Goal: Task Accomplishment & Management: Manage account settings

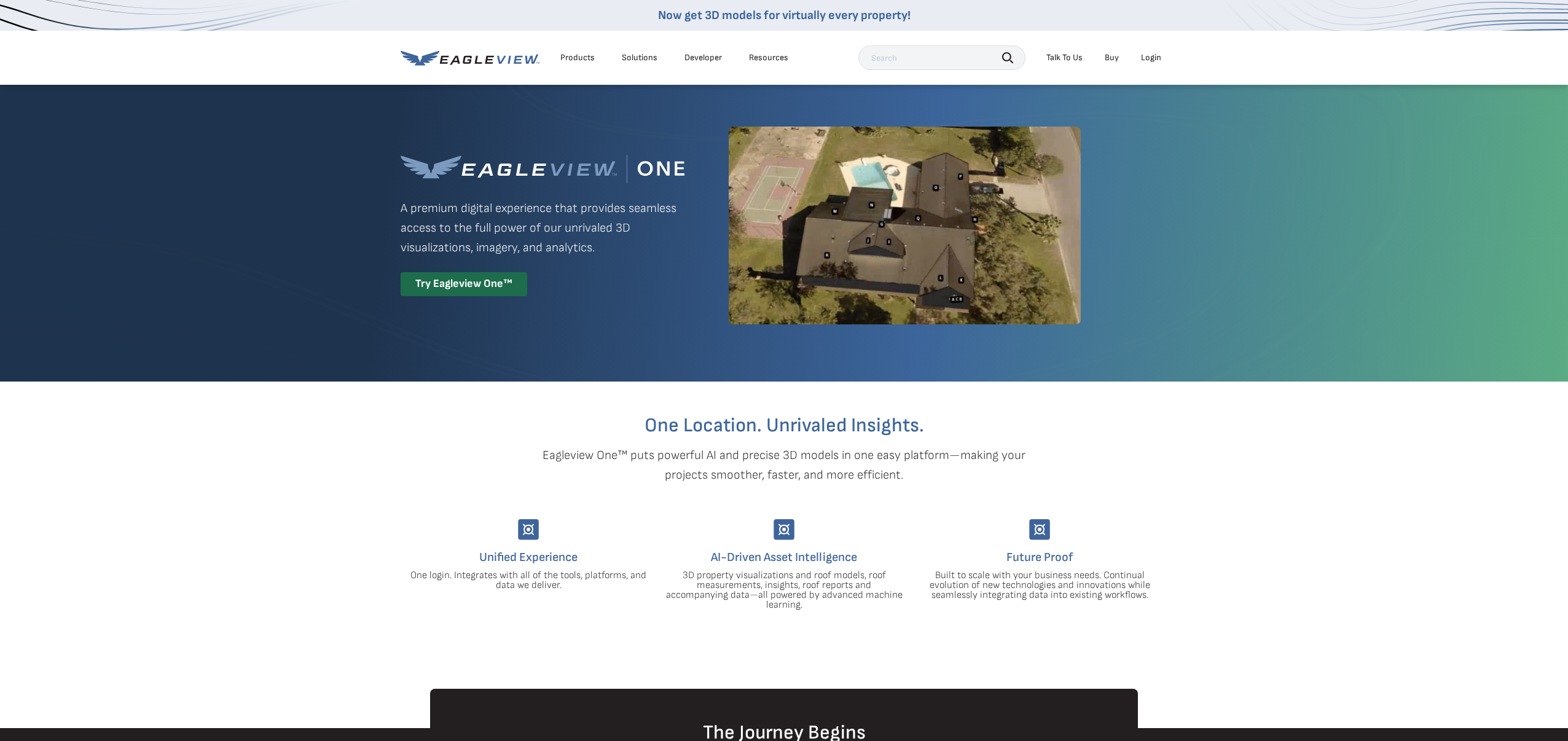
click at [1159, 57] on div "Login" at bounding box center [1152, 58] width 20 height 11
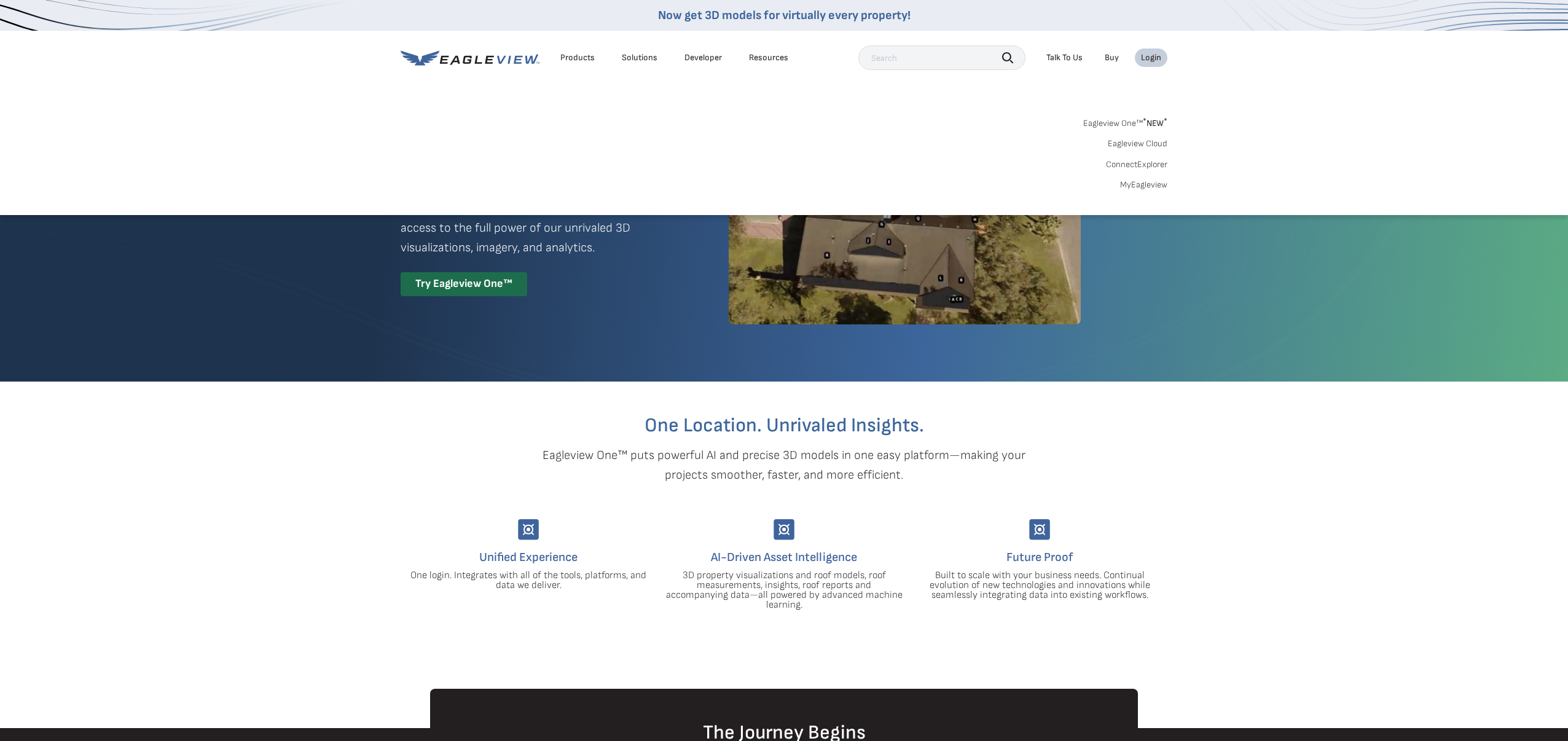
click at [1123, 123] on link "Eagleview One™ * NEW *" at bounding box center [1125, 121] width 85 height 14
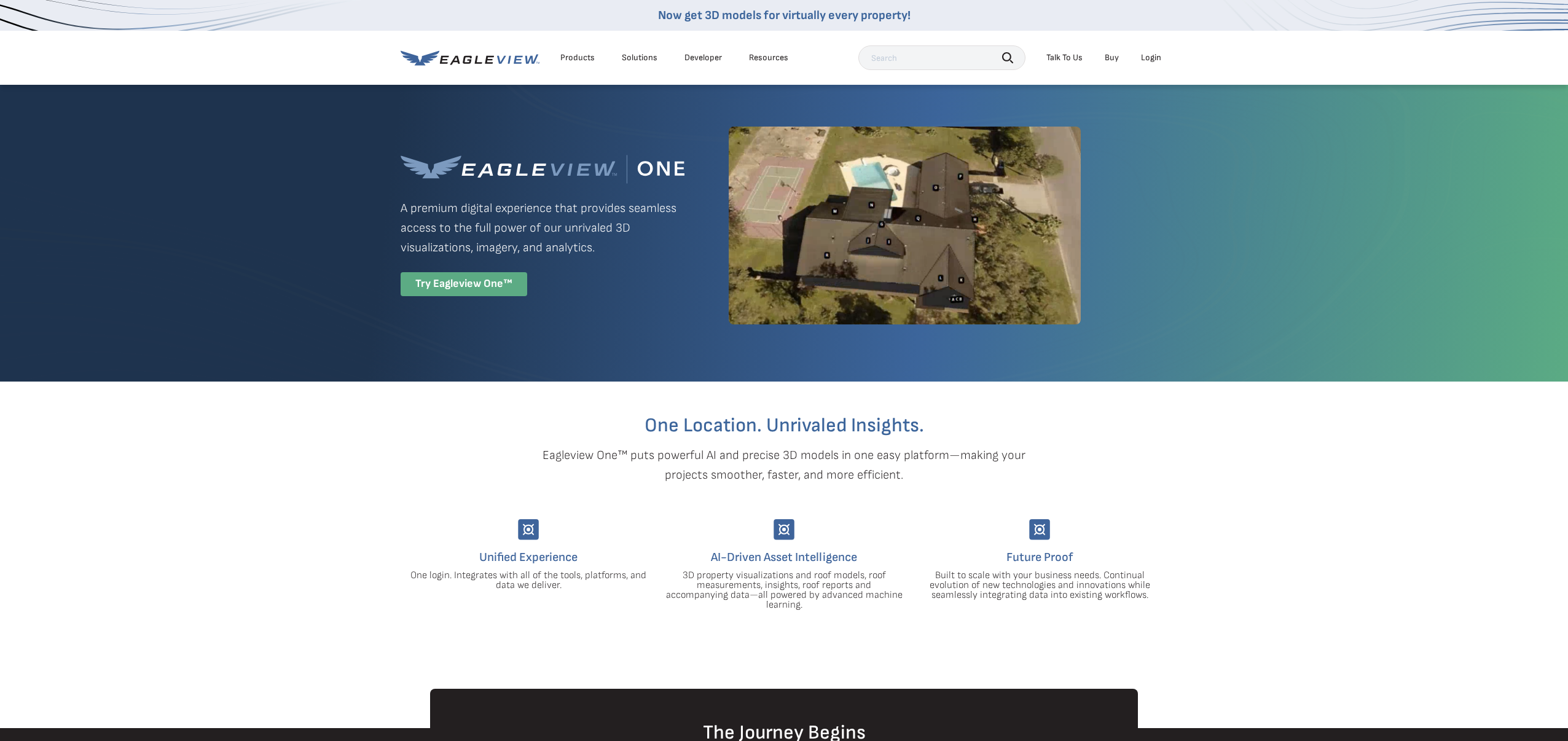
click at [472, 284] on div "Try Eagleview One™" at bounding box center [464, 284] width 126 height 24
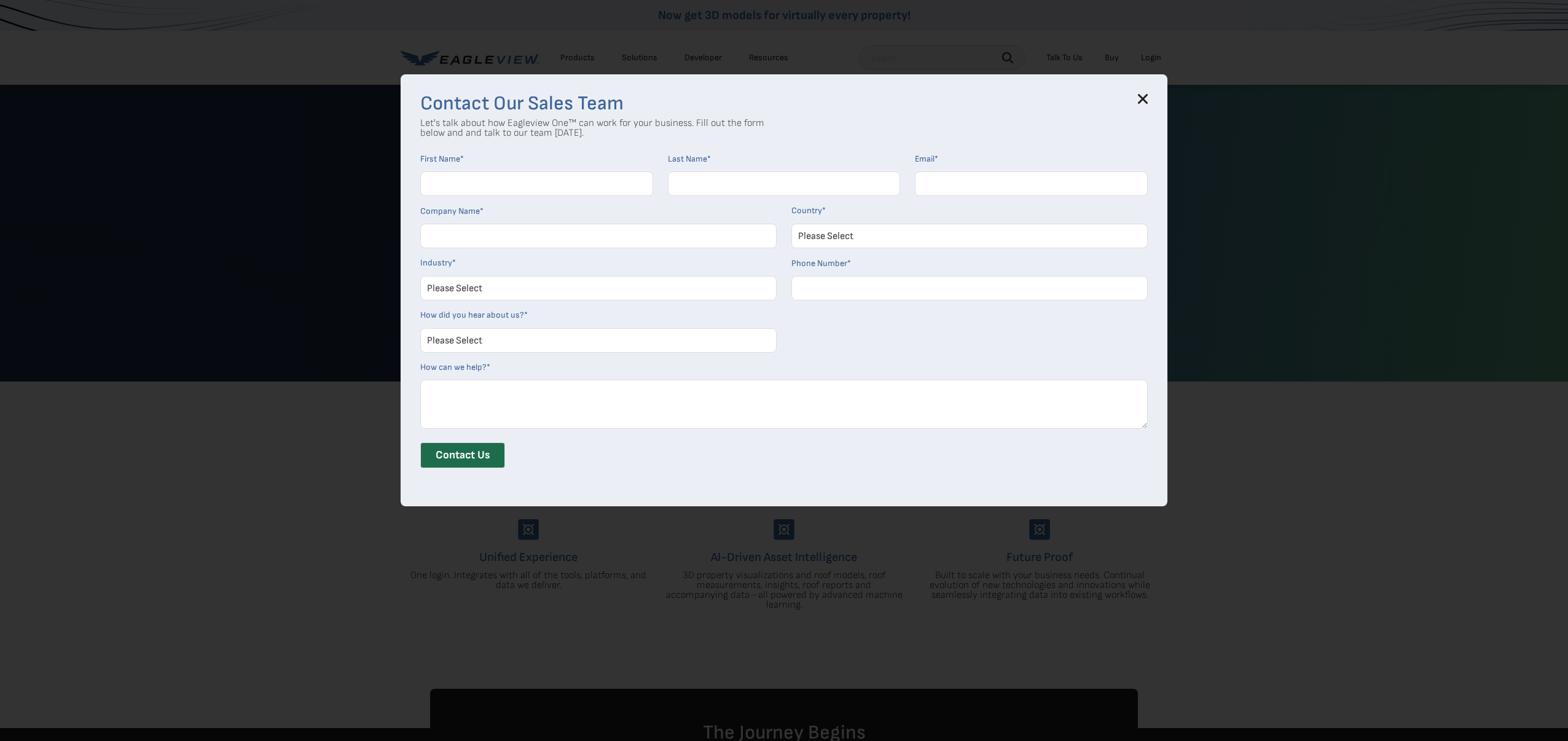
drag, startPoint x: 1143, startPoint y: 96, endPoint x: 1145, endPoint y: 78, distance: 18.1
click at [1143, 95] on icon at bounding box center [1142, 99] width 10 height 10
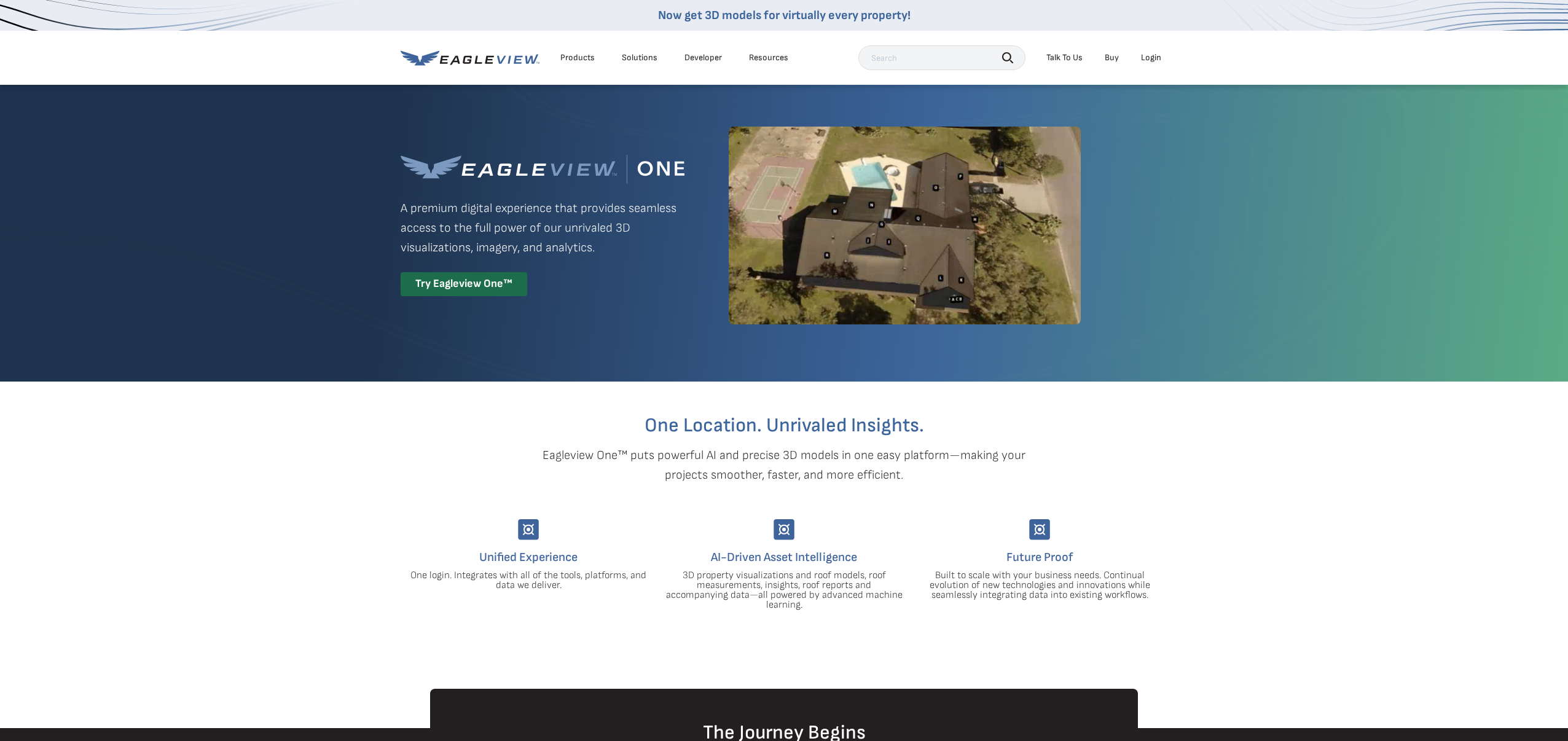
click at [1146, 54] on div "Login" at bounding box center [1152, 58] width 20 height 11
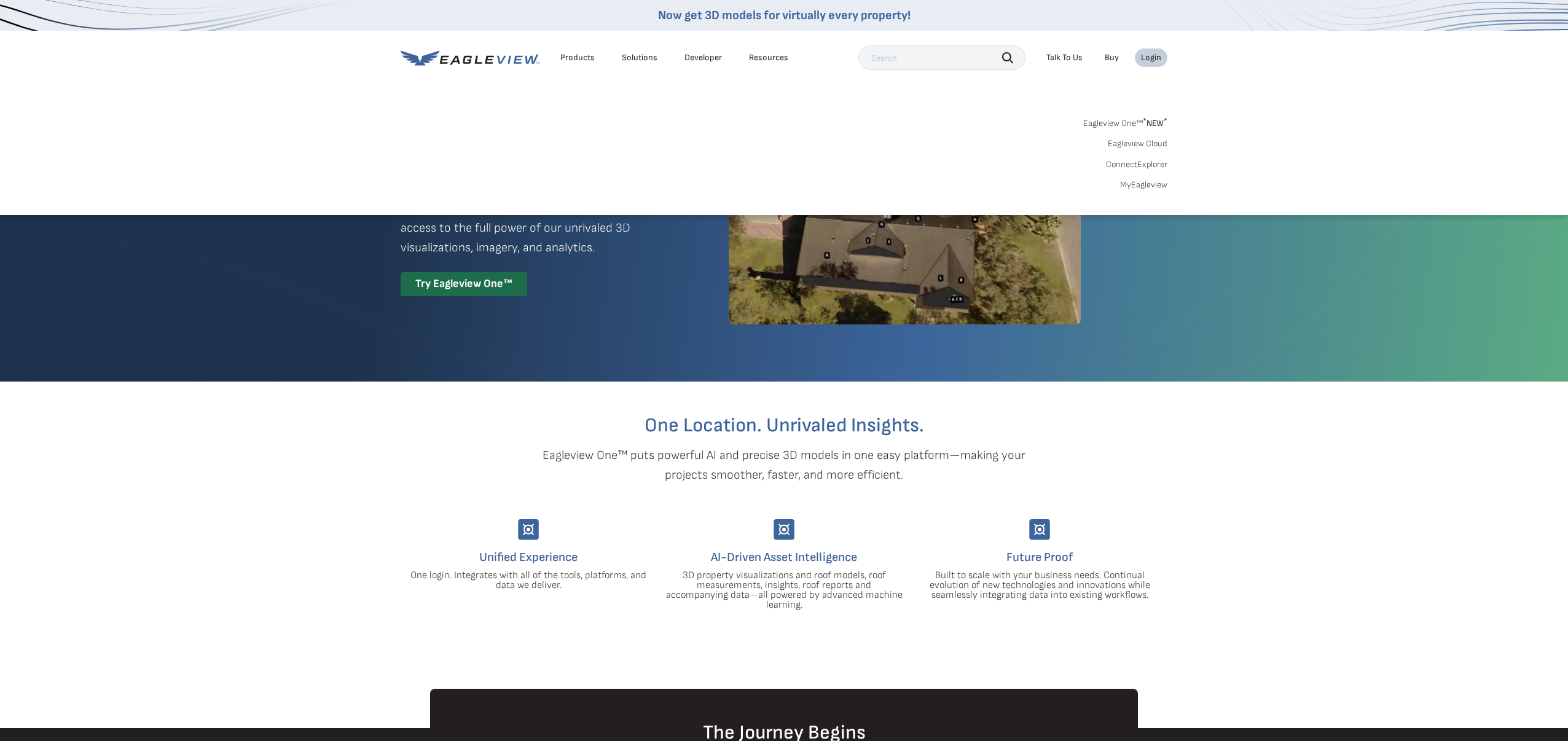
click at [1136, 183] on link "MyEagleview" at bounding box center [1143, 185] width 47 height 11
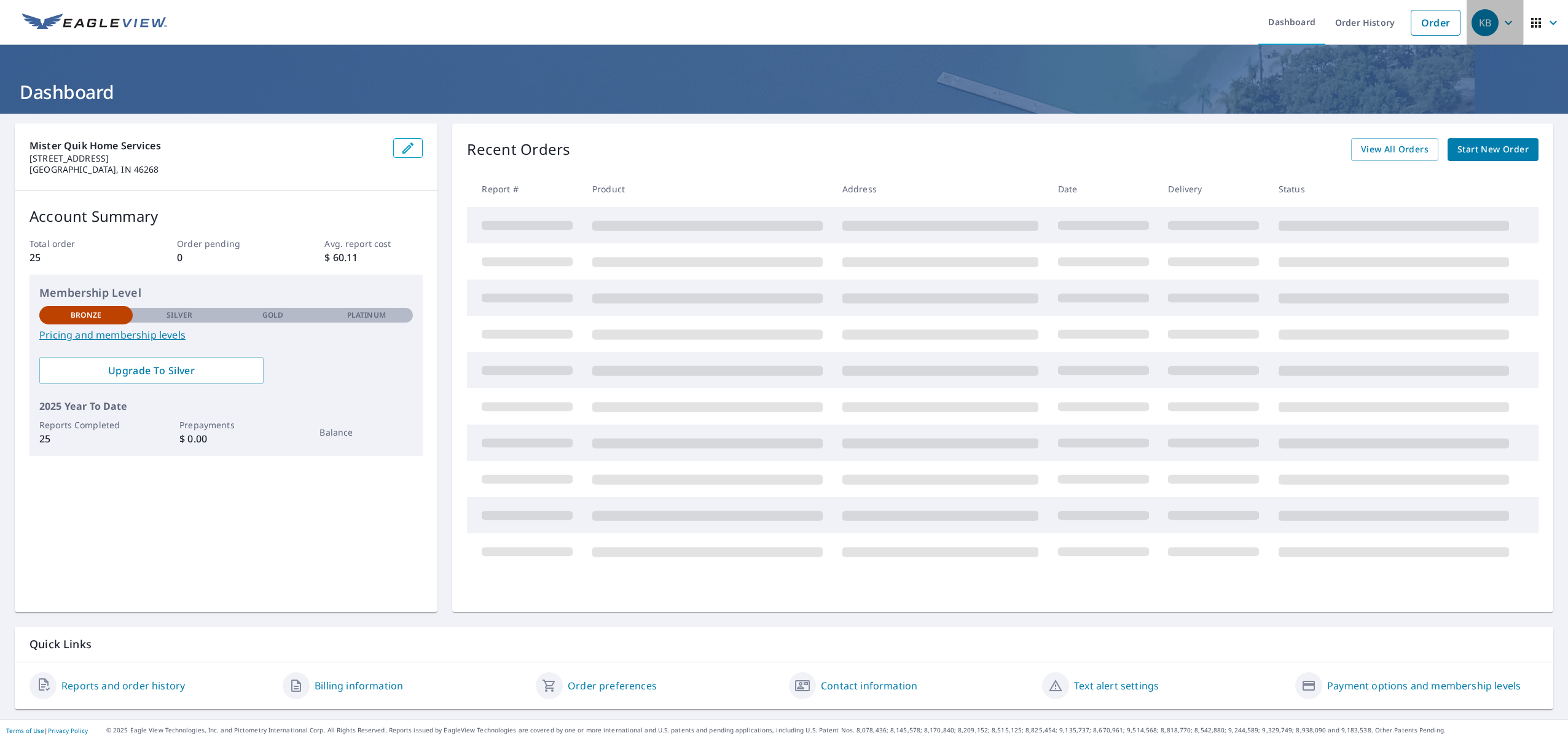
click at [1493, 20] on div "KB" at bounding box center [1484, 22] width 27 height 27
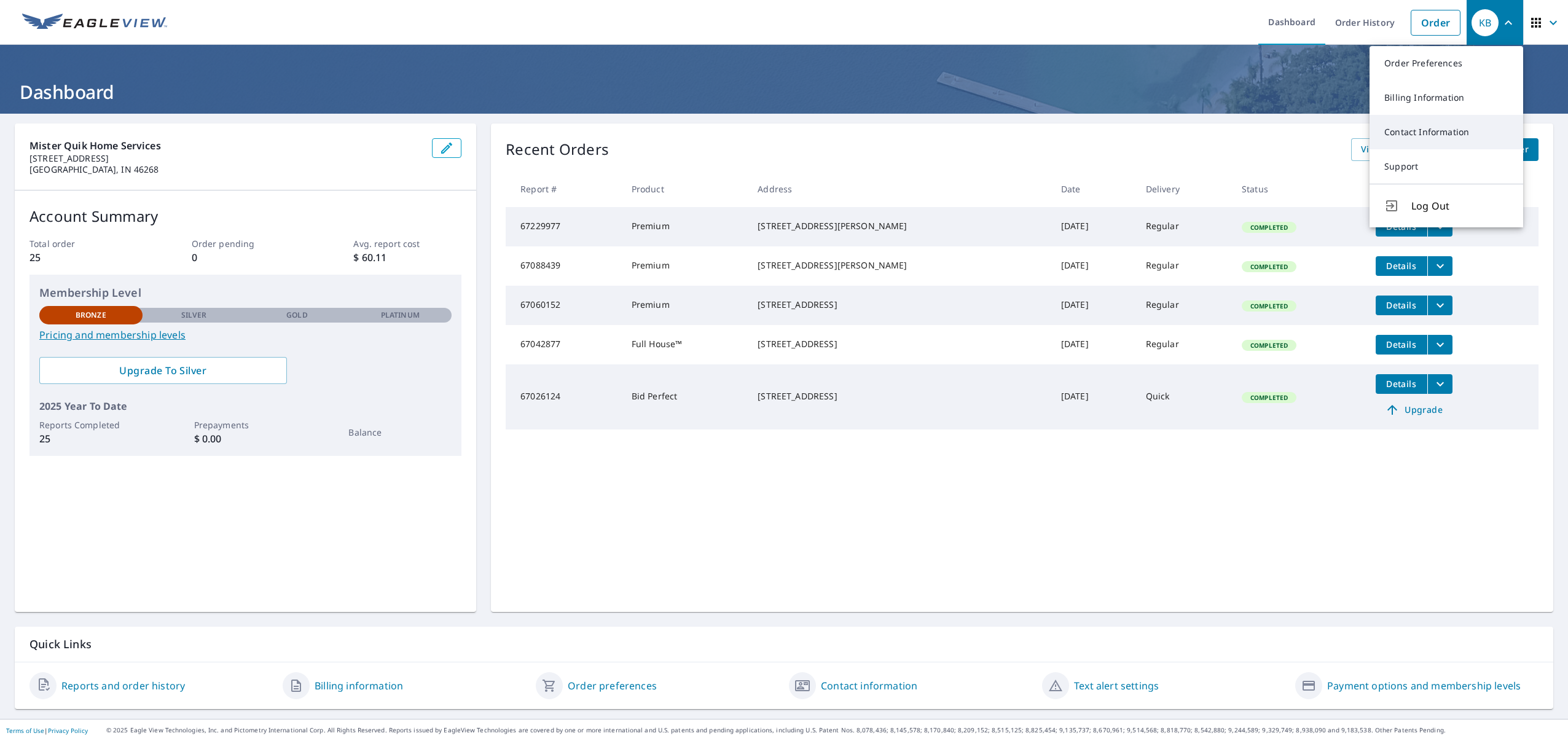
click at [1423, 133] on link "Contact Information" at bounding box center [1445, 132] width 153 height 34
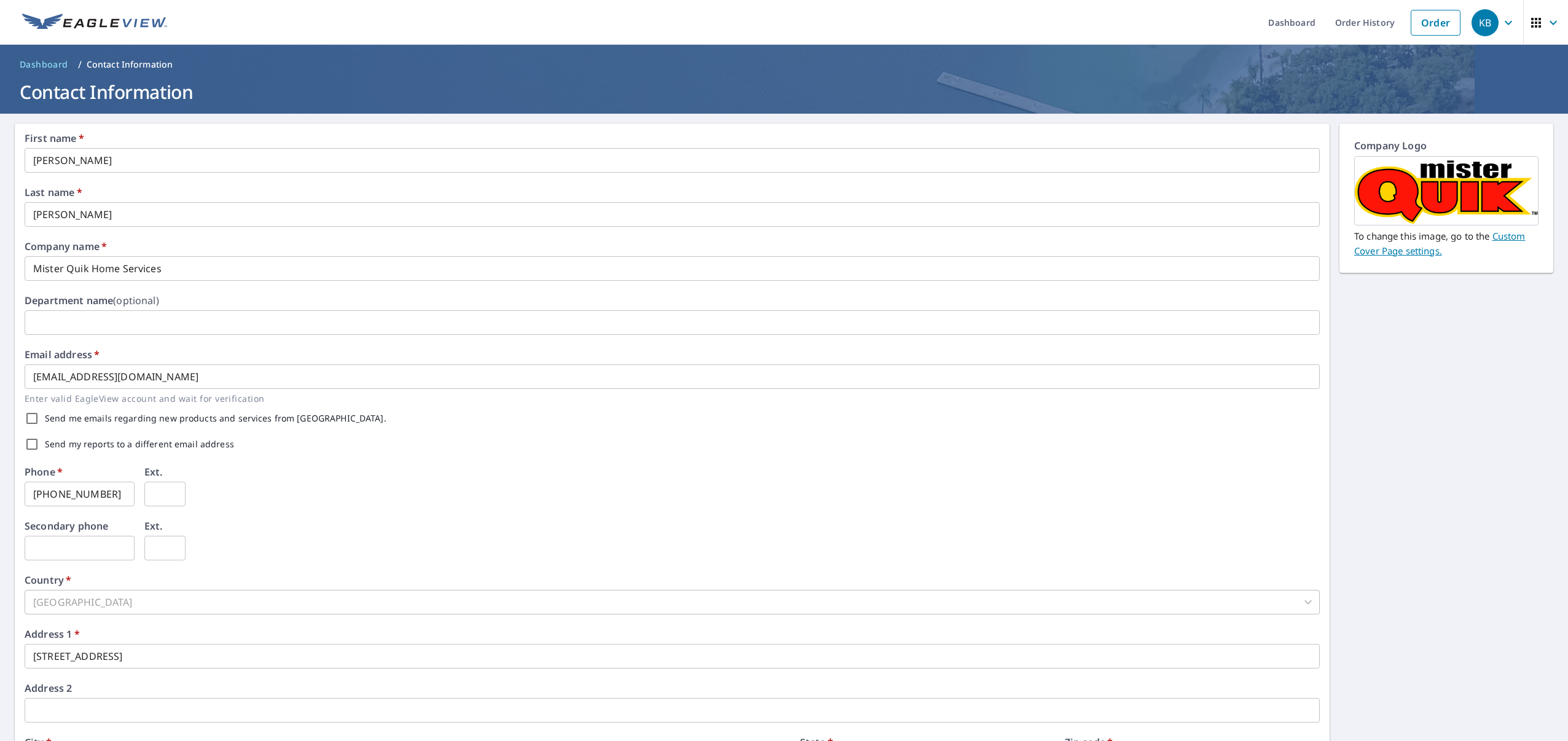
click at [210, 380] on input "kbowen@mrquikhomeservices.com" at bounding box center [671, 377] width 1295 height 24
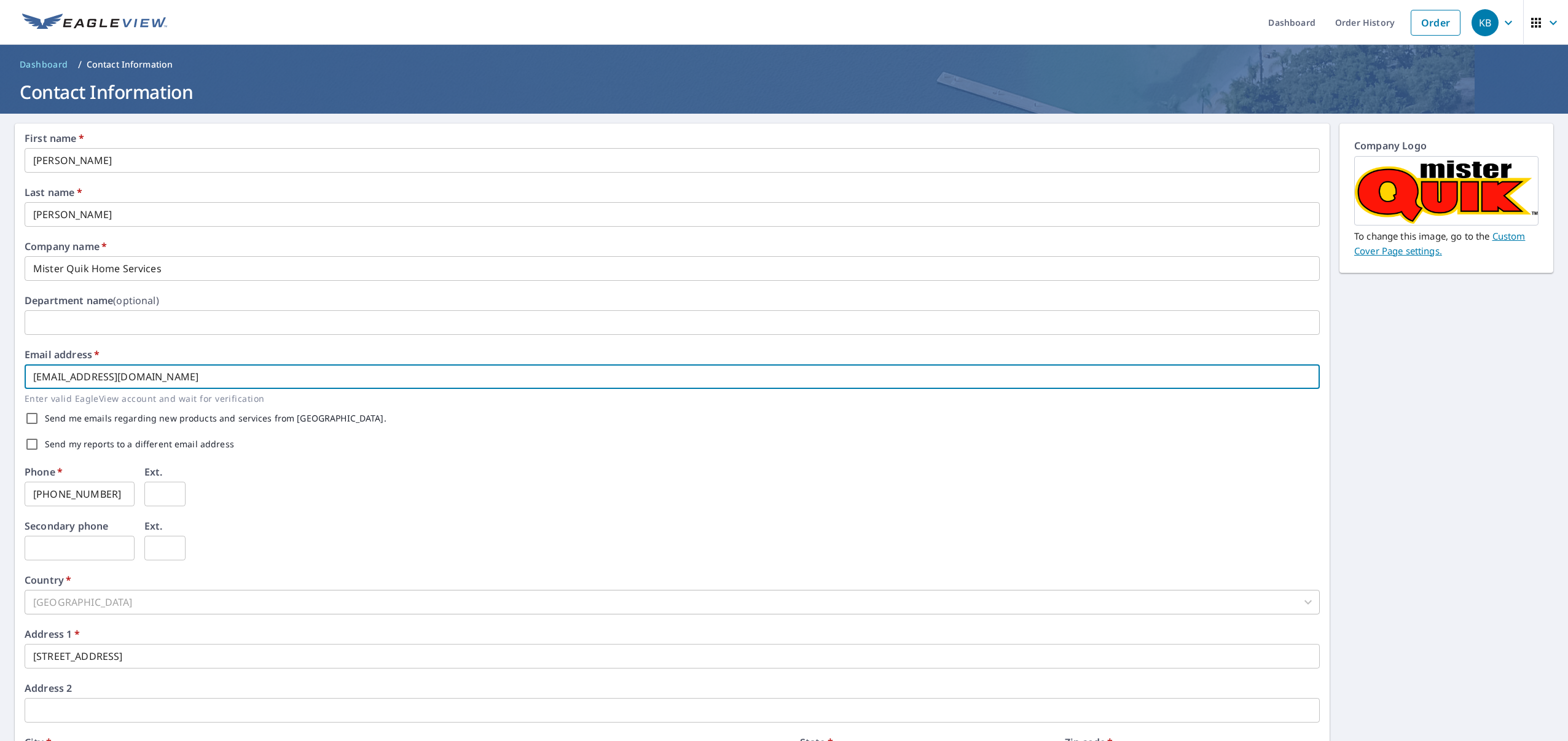
click at [219, 374] on input "kbowen@mrquikhomeservices.com" at bounding box center [671, 377] width 1295 height 24
click at [94, 167] on input "Krystal" at bounding box center [671, 160] width 1295 height 24
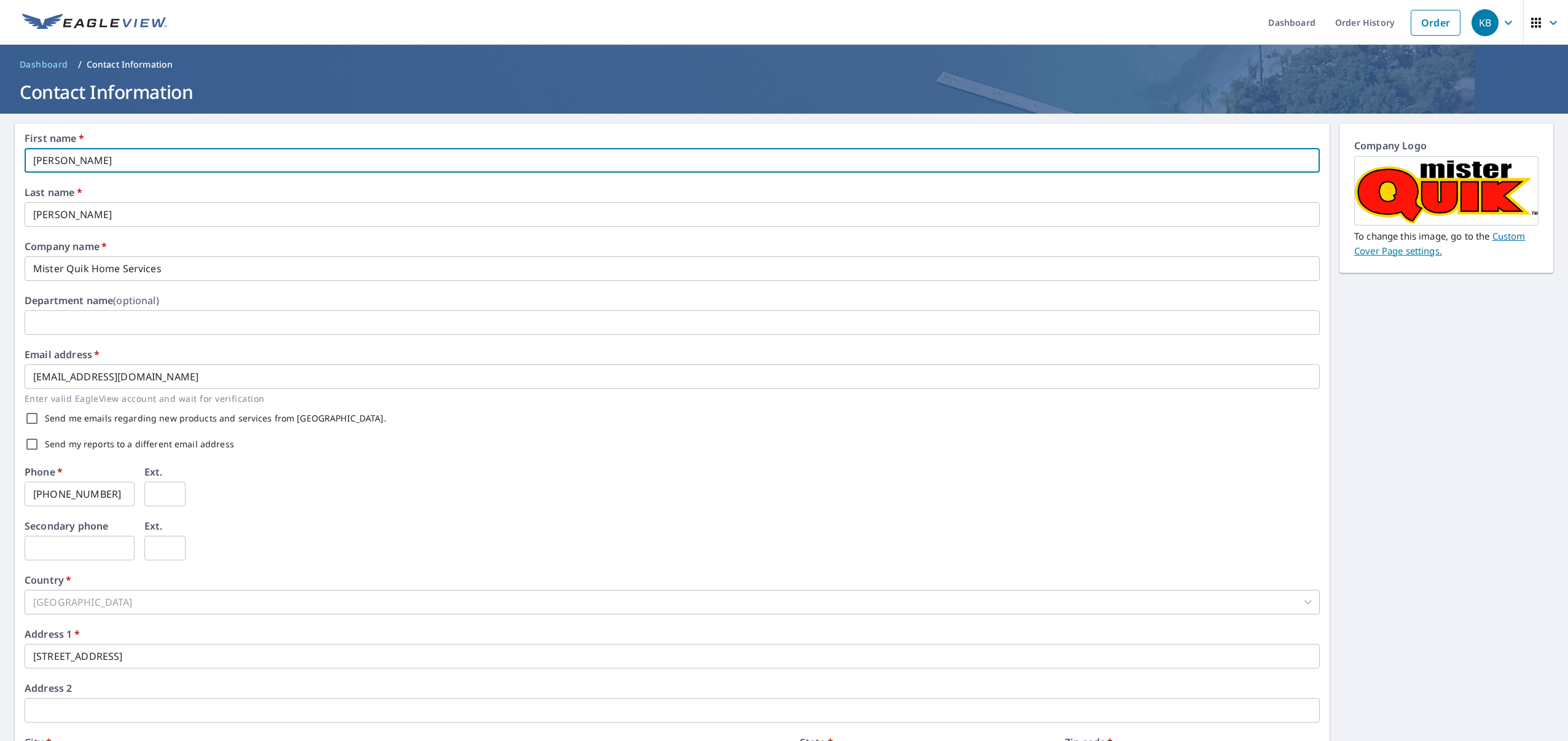
click at [94, 167] on input "Krystal" at bounding box center [671, 160] width 1295 height 24
type input "Matt"
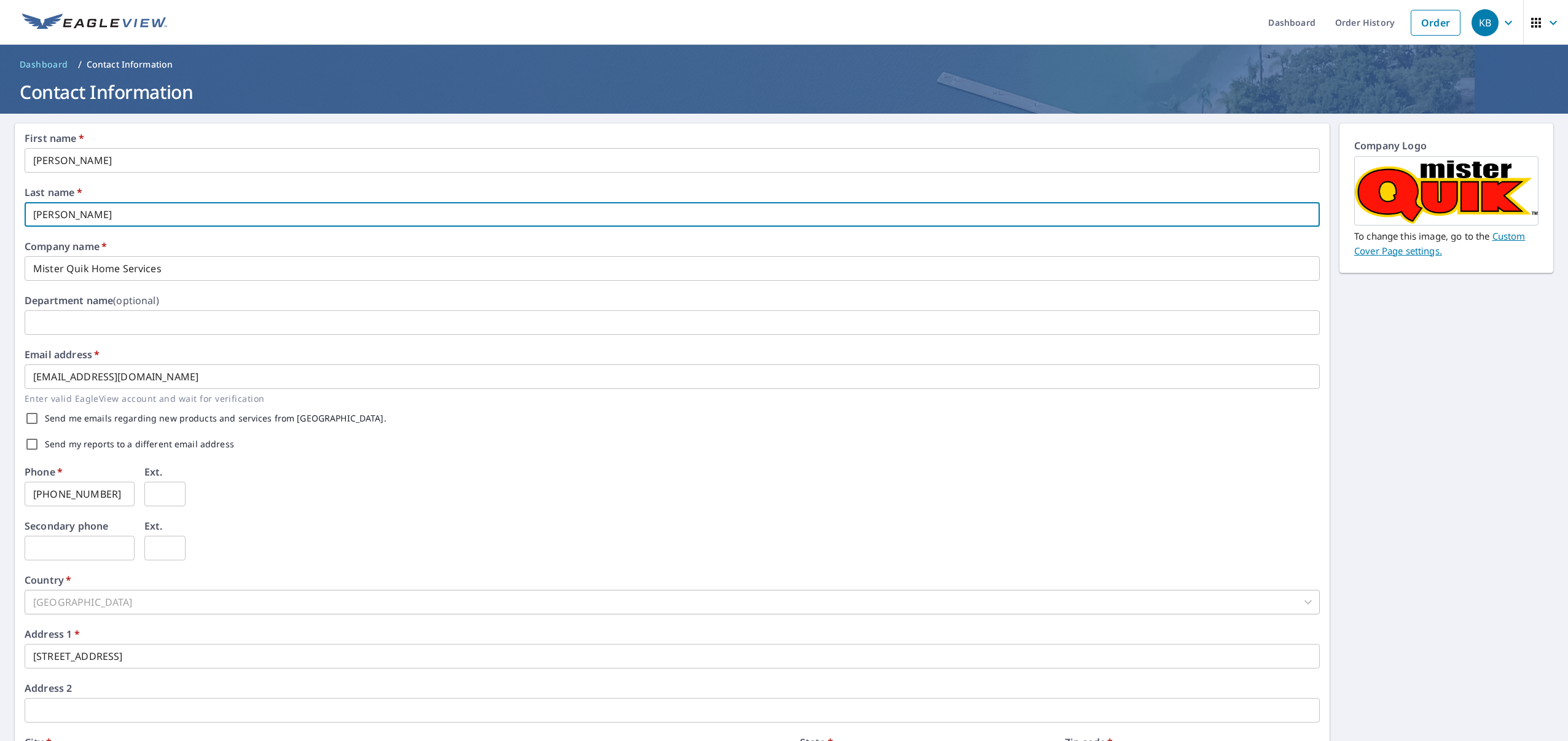
type input "Patty"
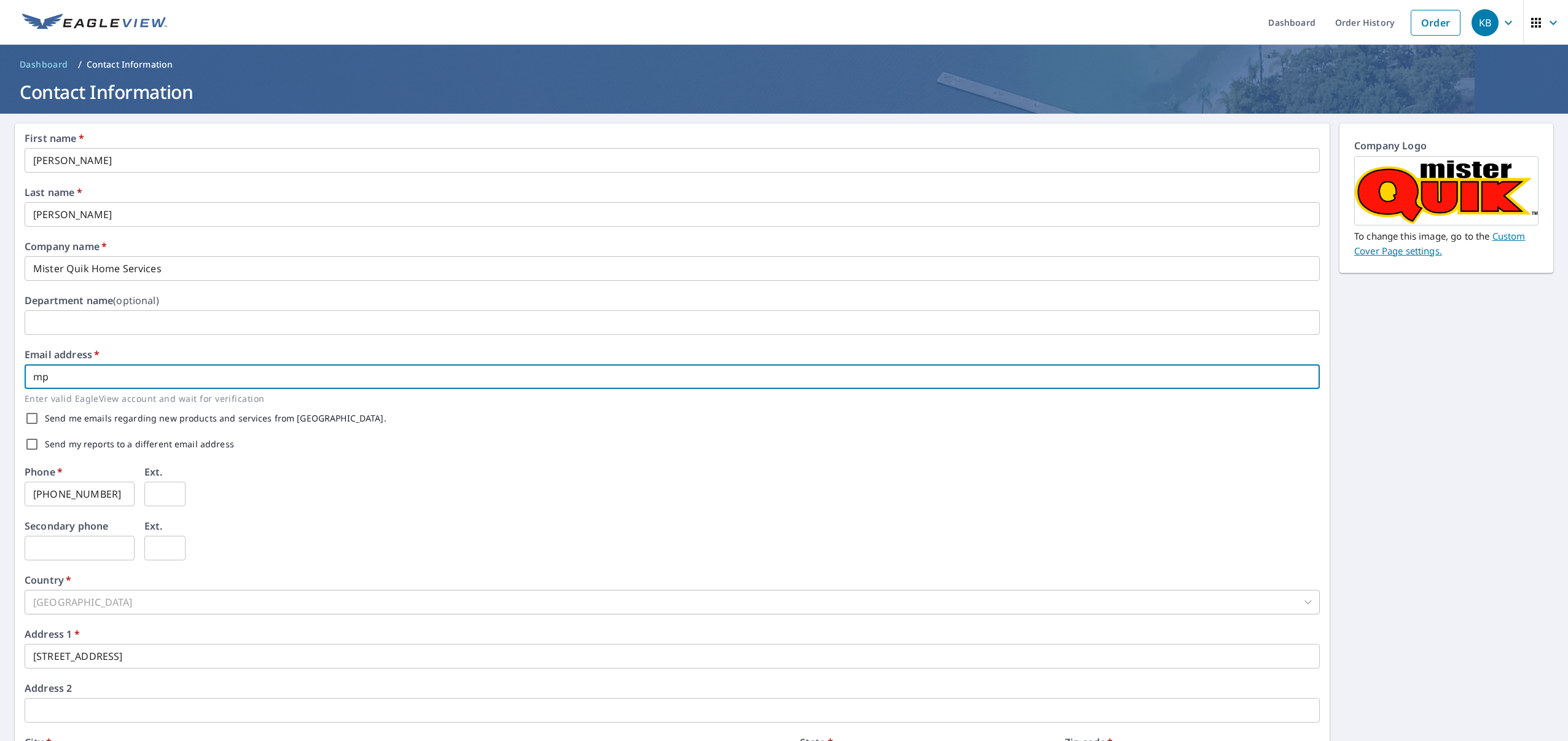
type input "m"
type input "ap@mrquik.com"
click at [361, 426] on div "Send me emails regarding new products and services from EagleView." at bounding box center [671, 418] width 1295 height 26
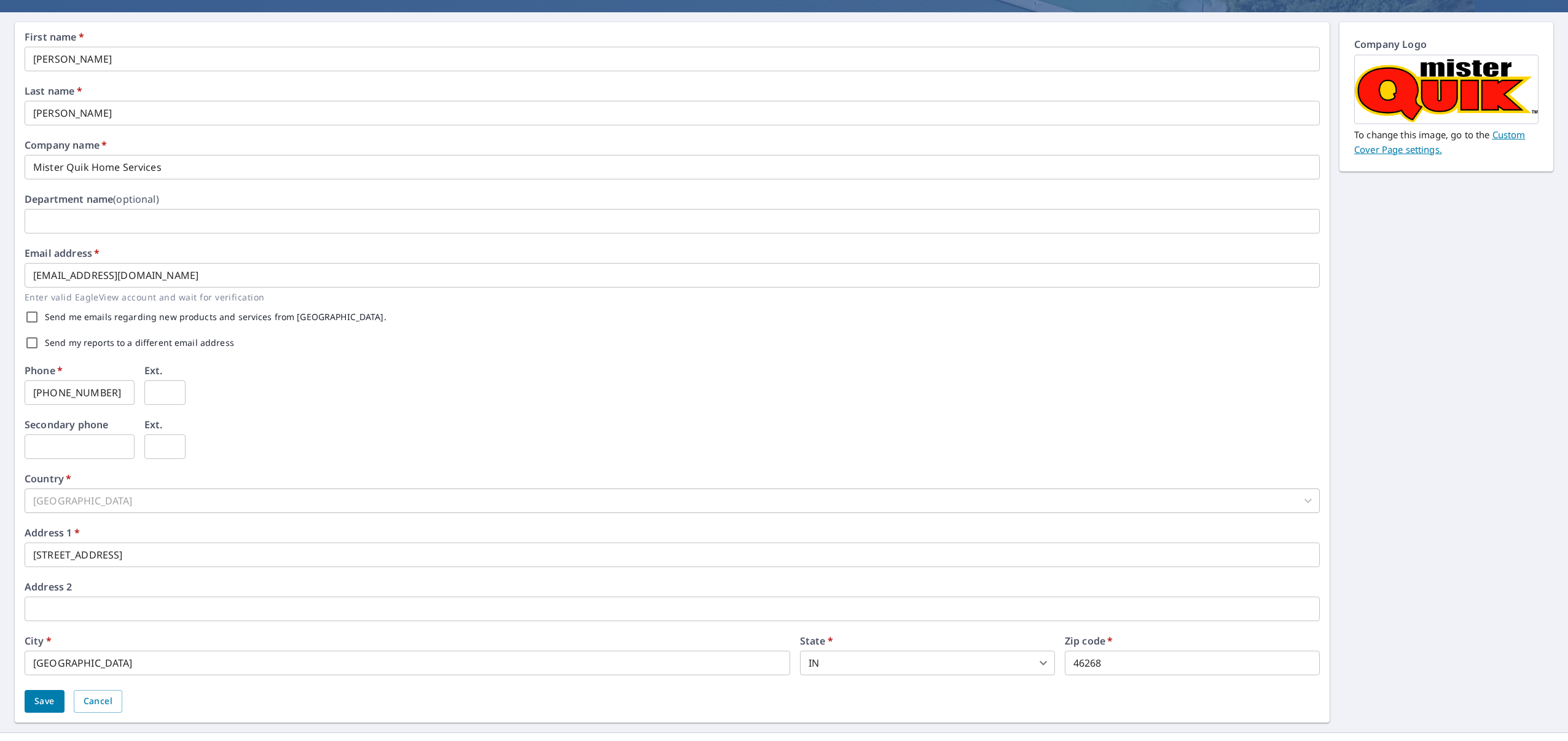
scroll to position [102, 0]
click at [114, 395] on input "317-607-4292" at bounding box center [79, 392] width 110 height 24
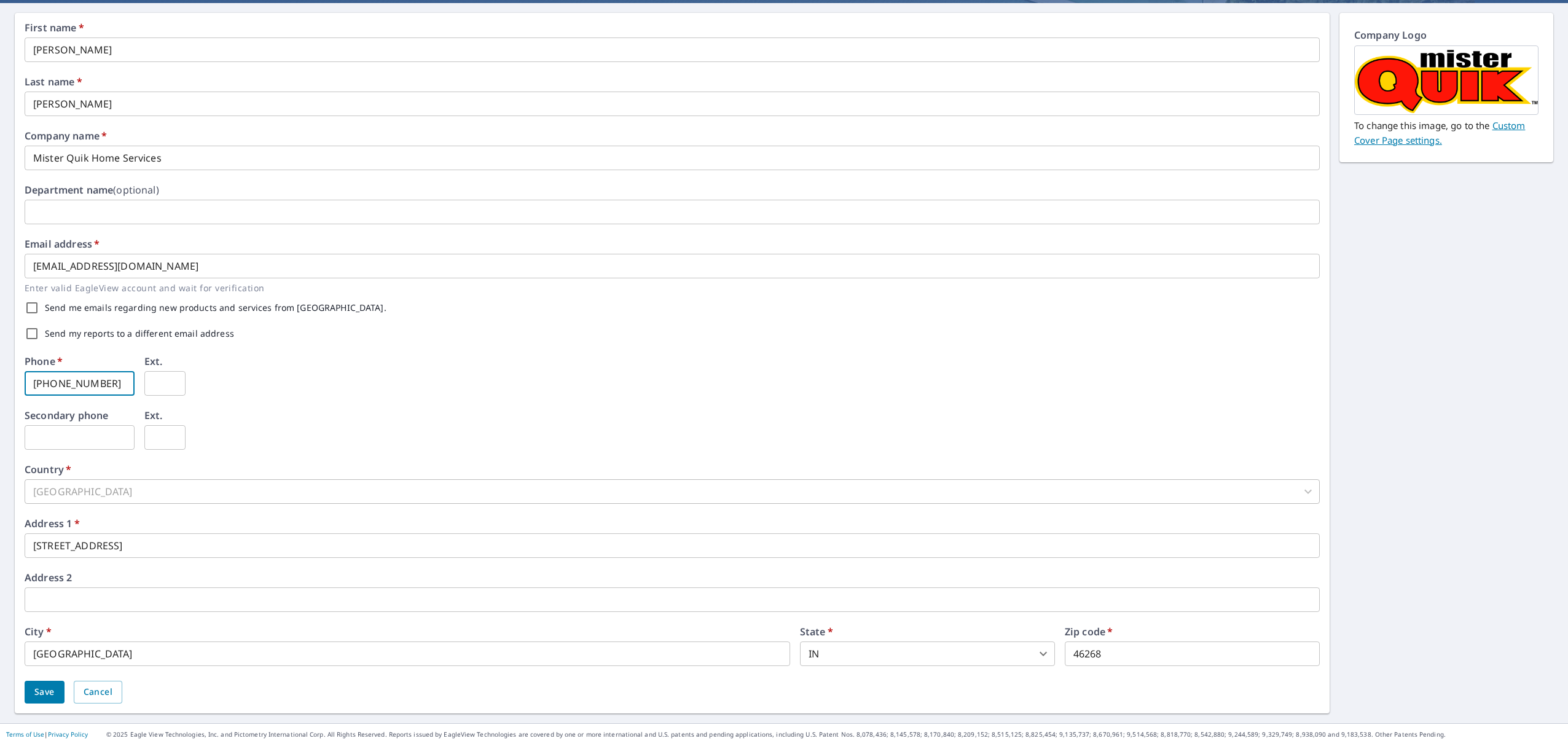
scroll to position [115, 0]
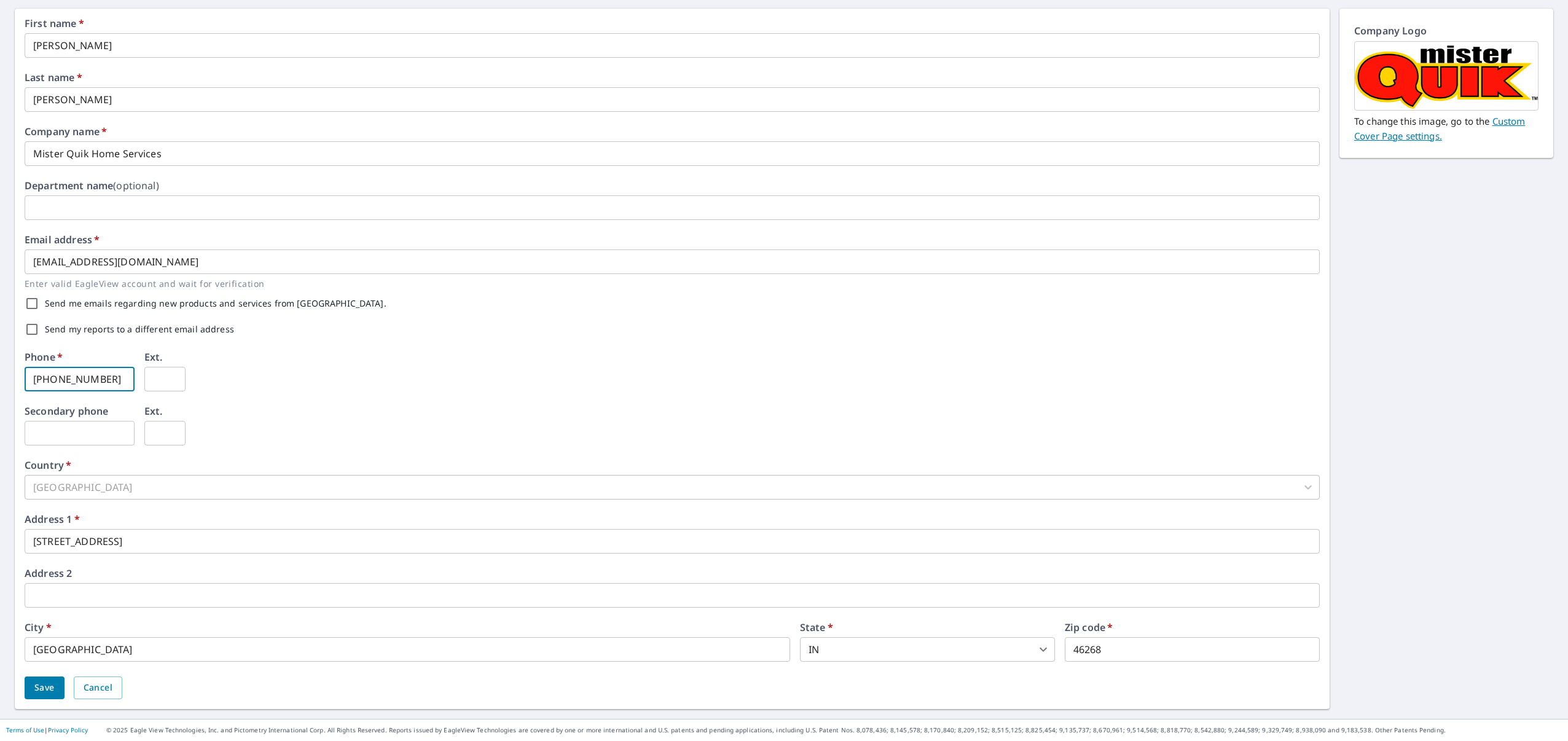
type input "317-504-4943"
click at [43, 687] on span "Save" at bounding box center [45, 688] width 20 height 16
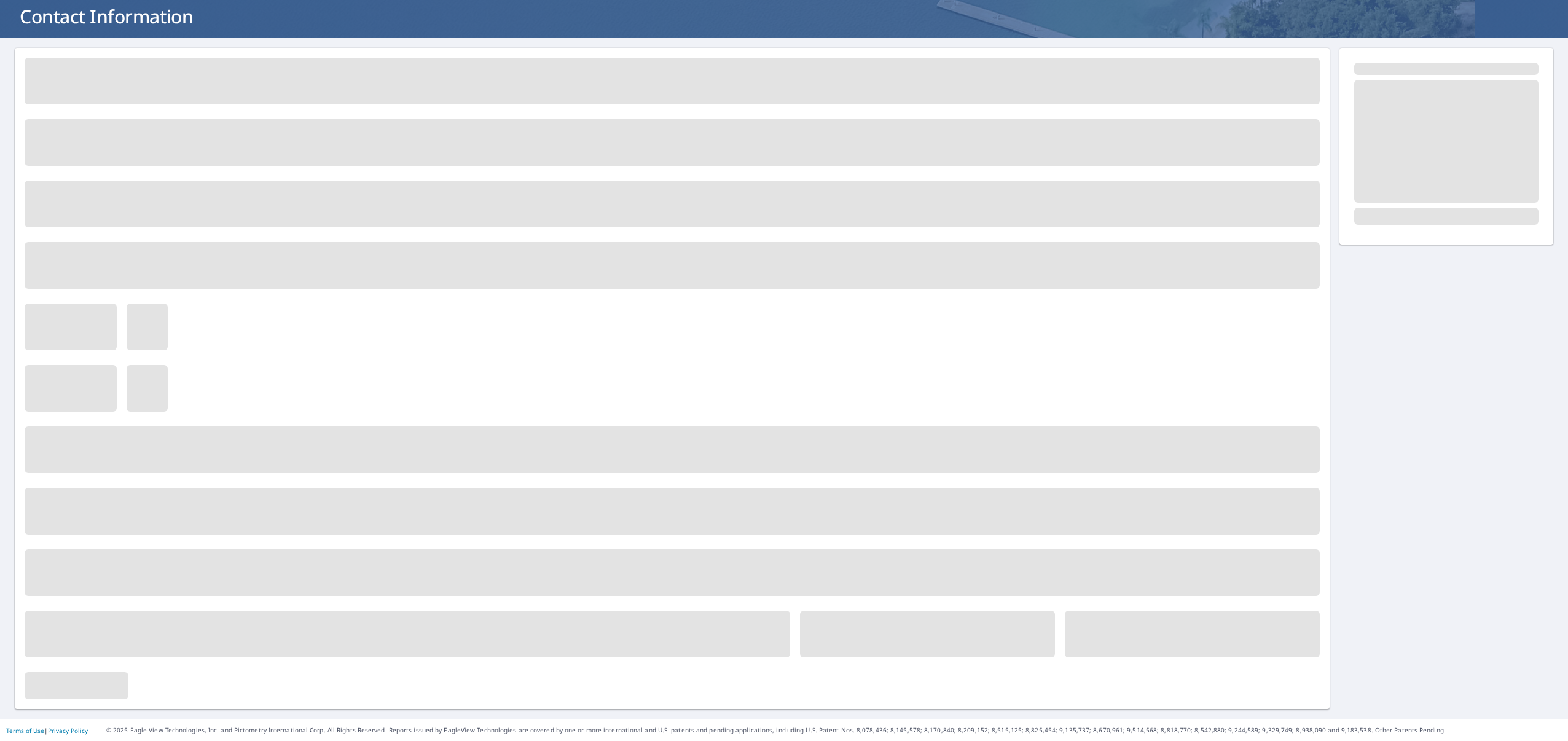
scroll to position [0, 0]
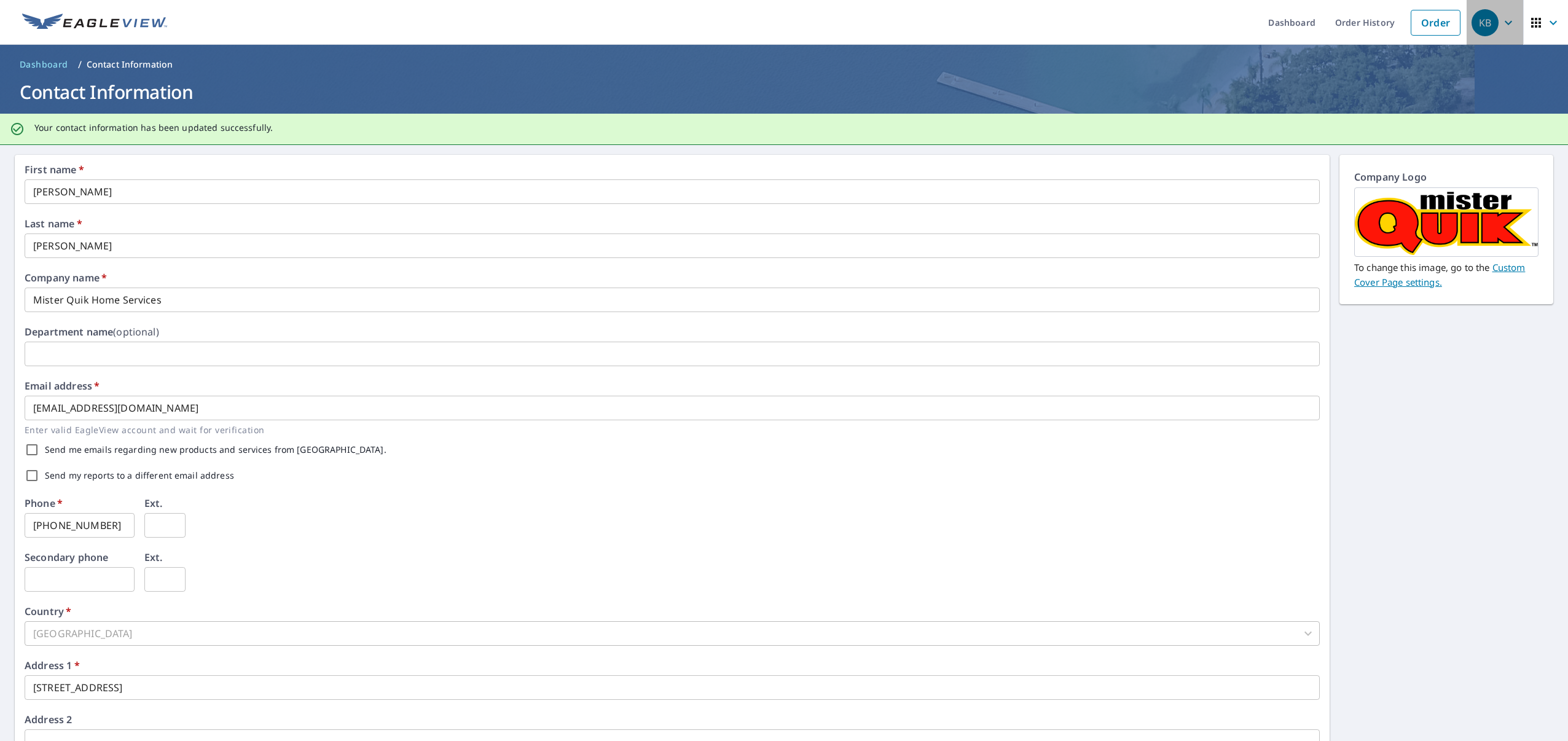
click at [1483, 22] on div "KB" at bounding box center [1484, 22] width 27 height 27
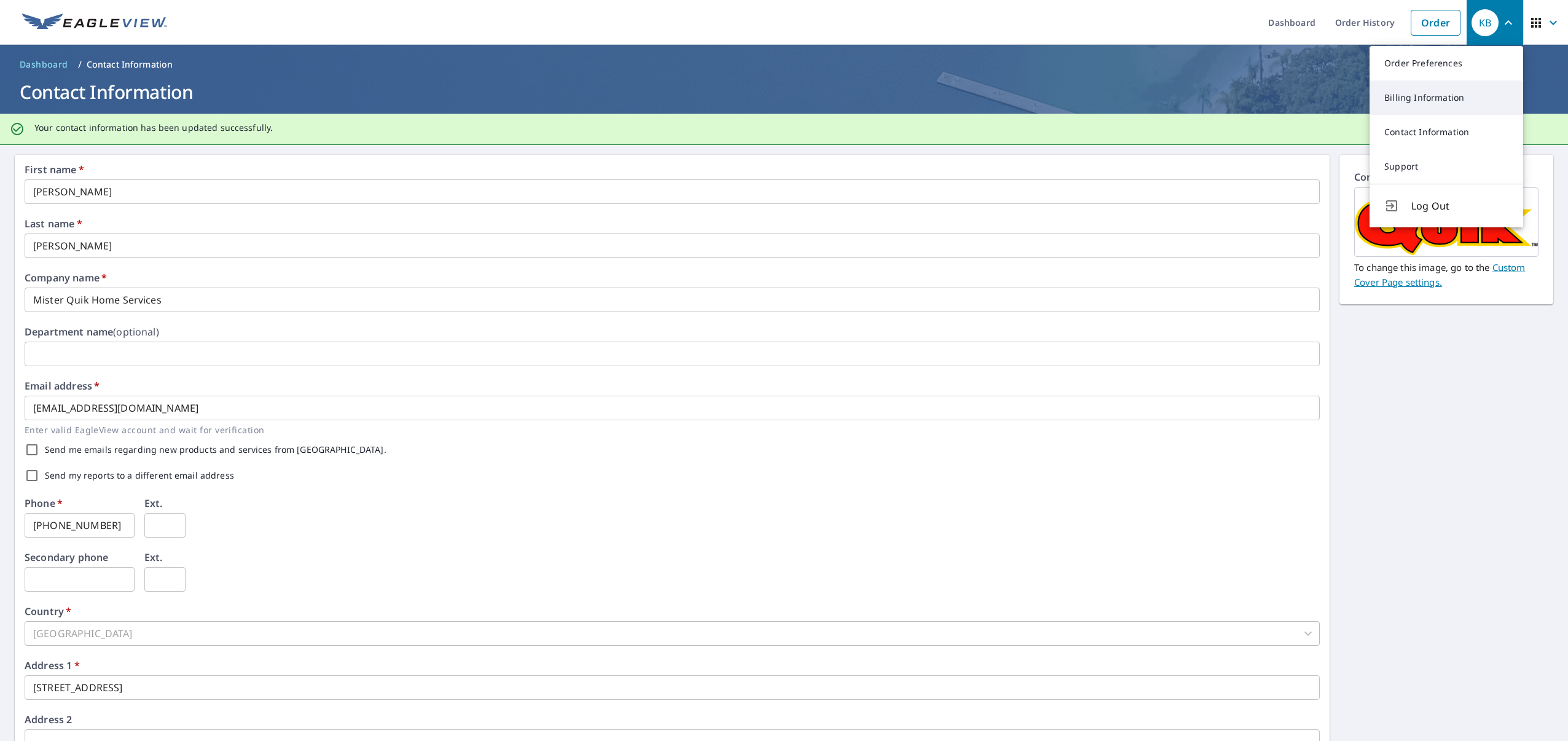
click at [1412, 95] on link "Billing Information" at bounding box center [1445, 98] width 153 height 34
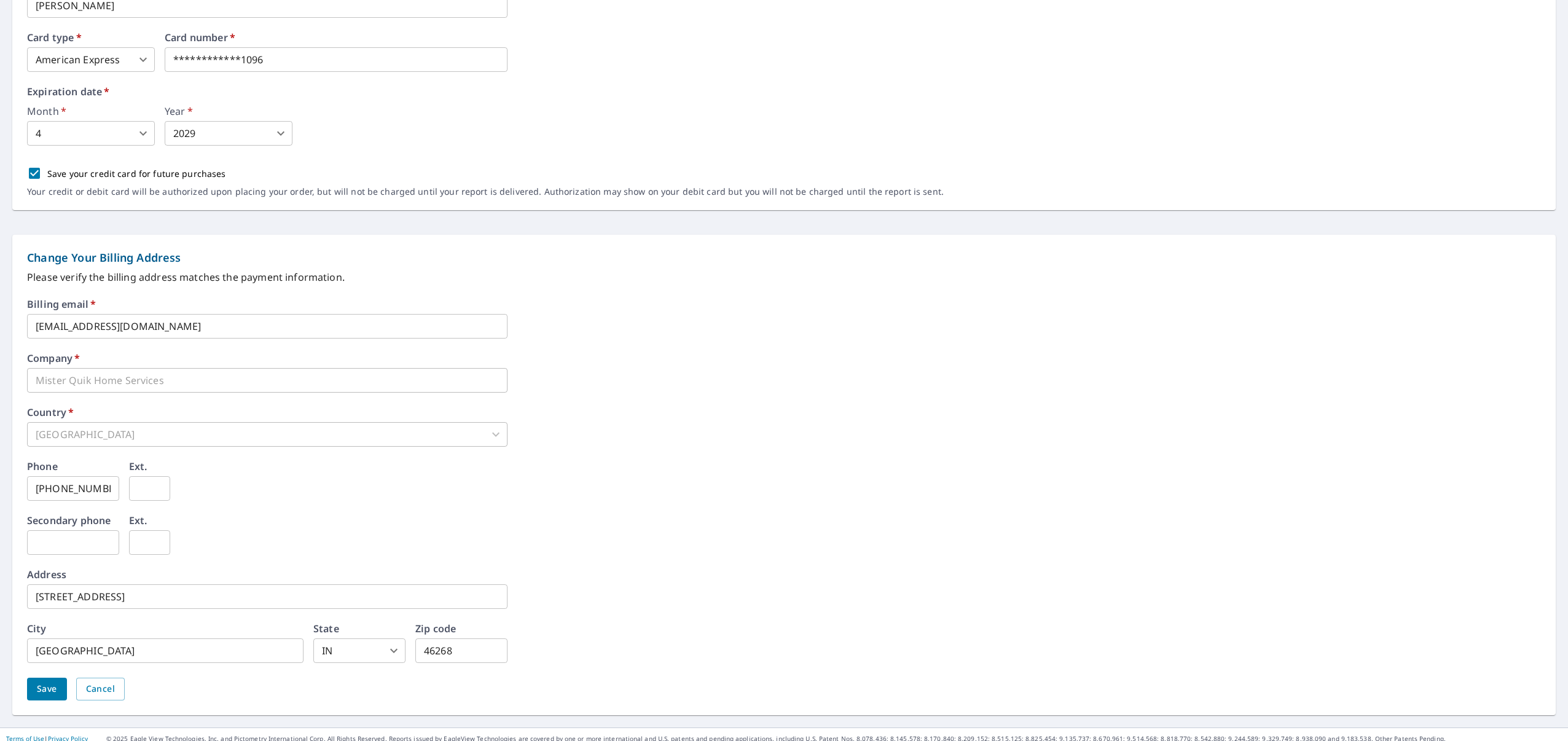
scroll to position [281, 0]
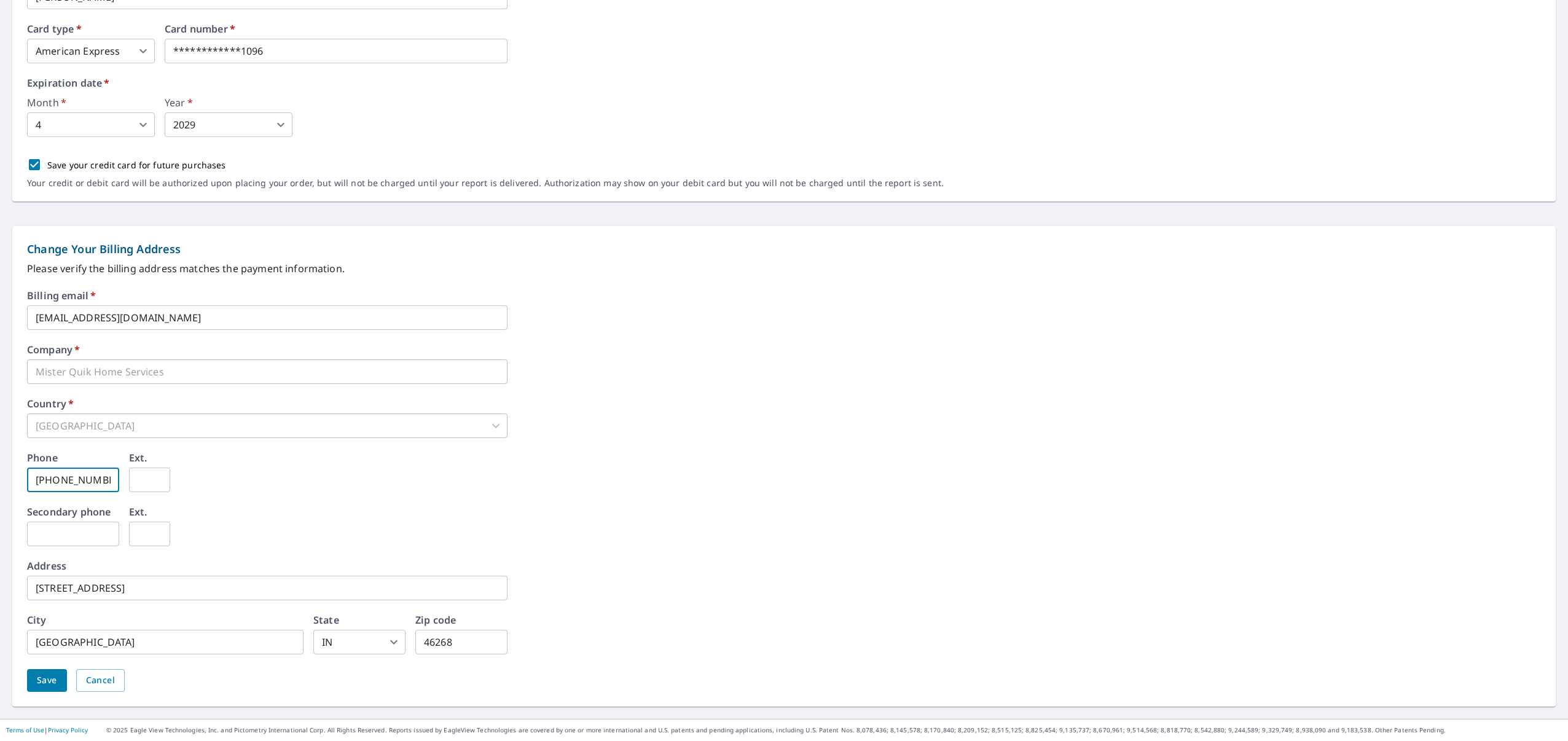
click at [109, 483] on input "317-607-4292" at bounding box center [72, 480] width 92 height 24
type input "6"
type input "317-504-4943"
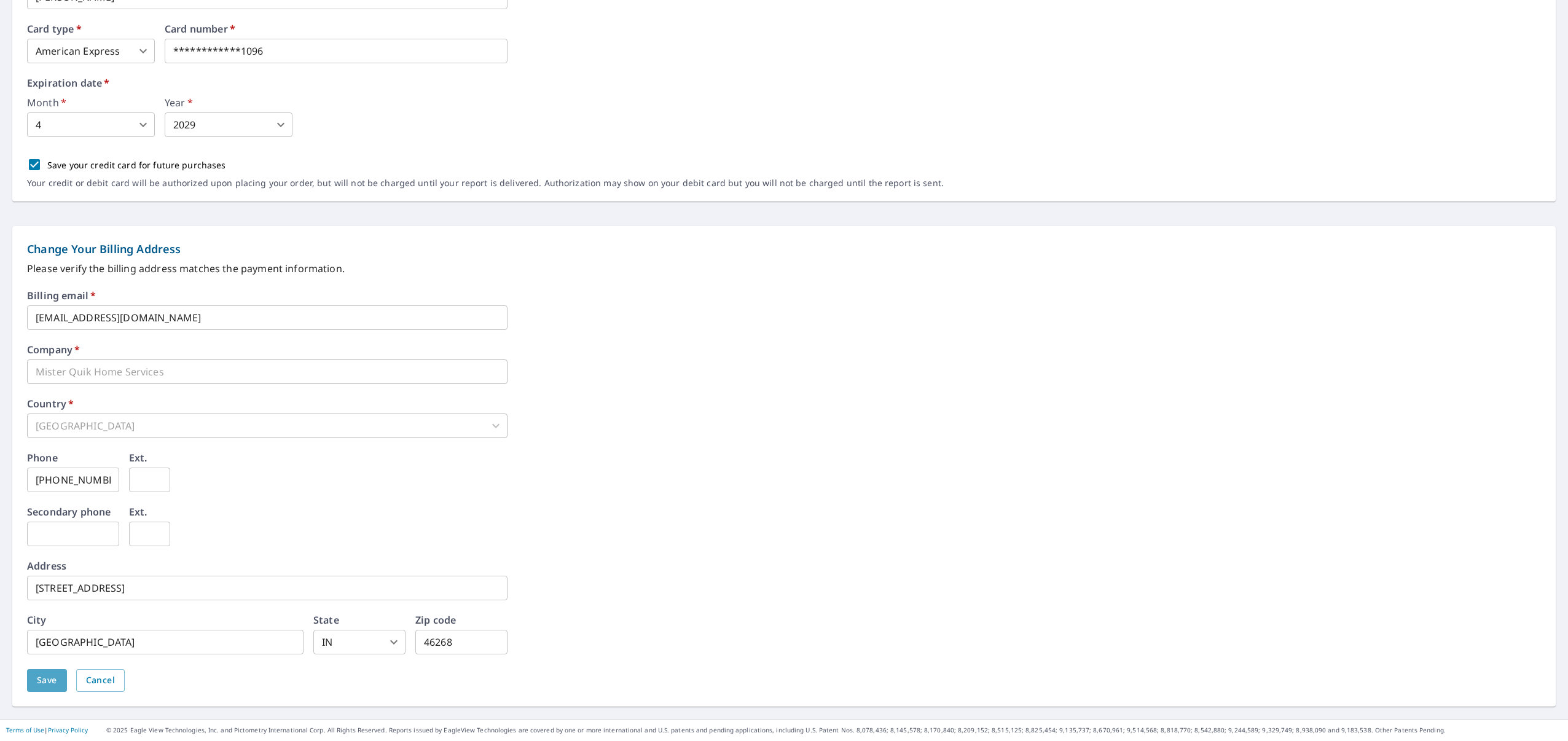
click at [54, 681] on span "Save" at bounding box center [47, 681] width 20 height 16
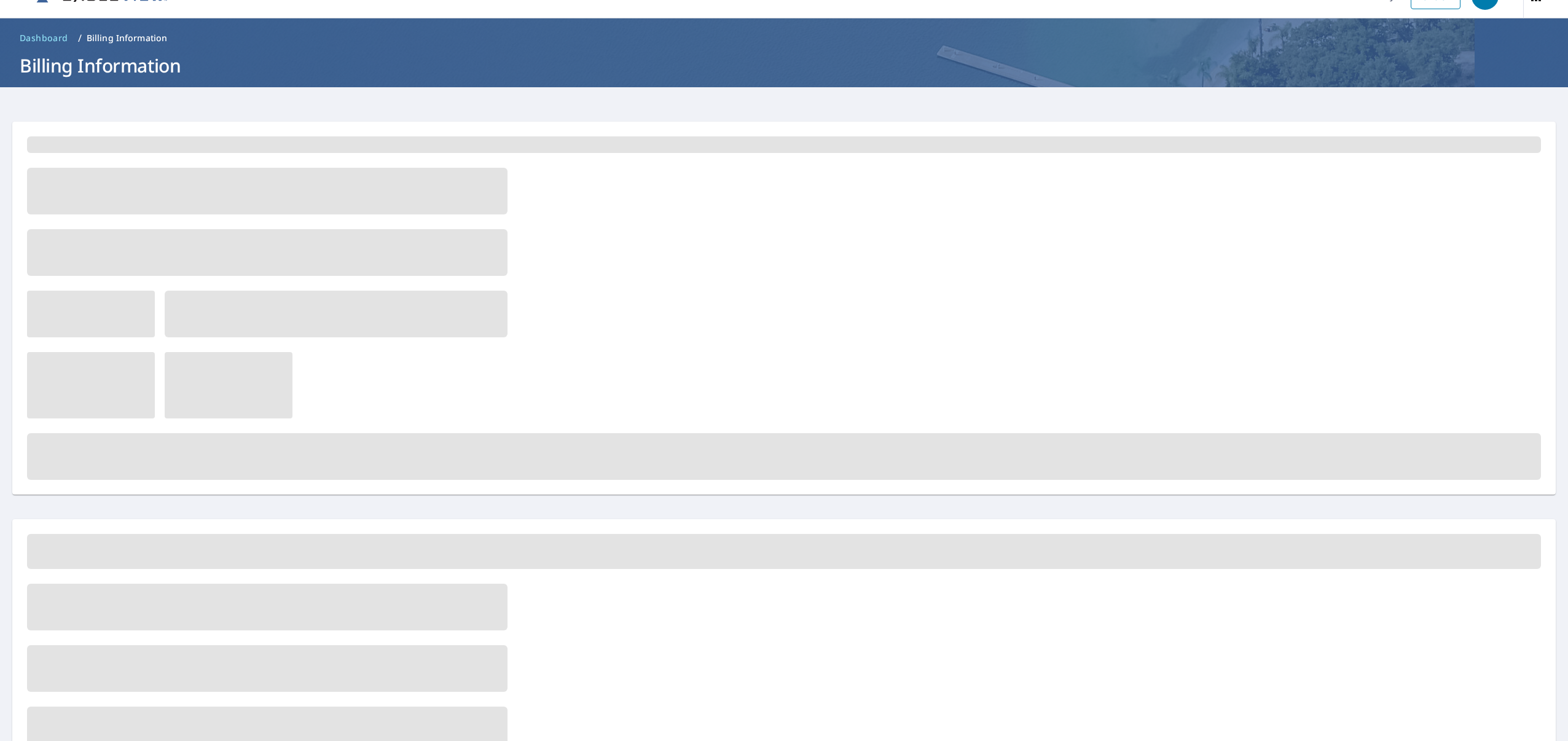
scroll to position [0, 0]
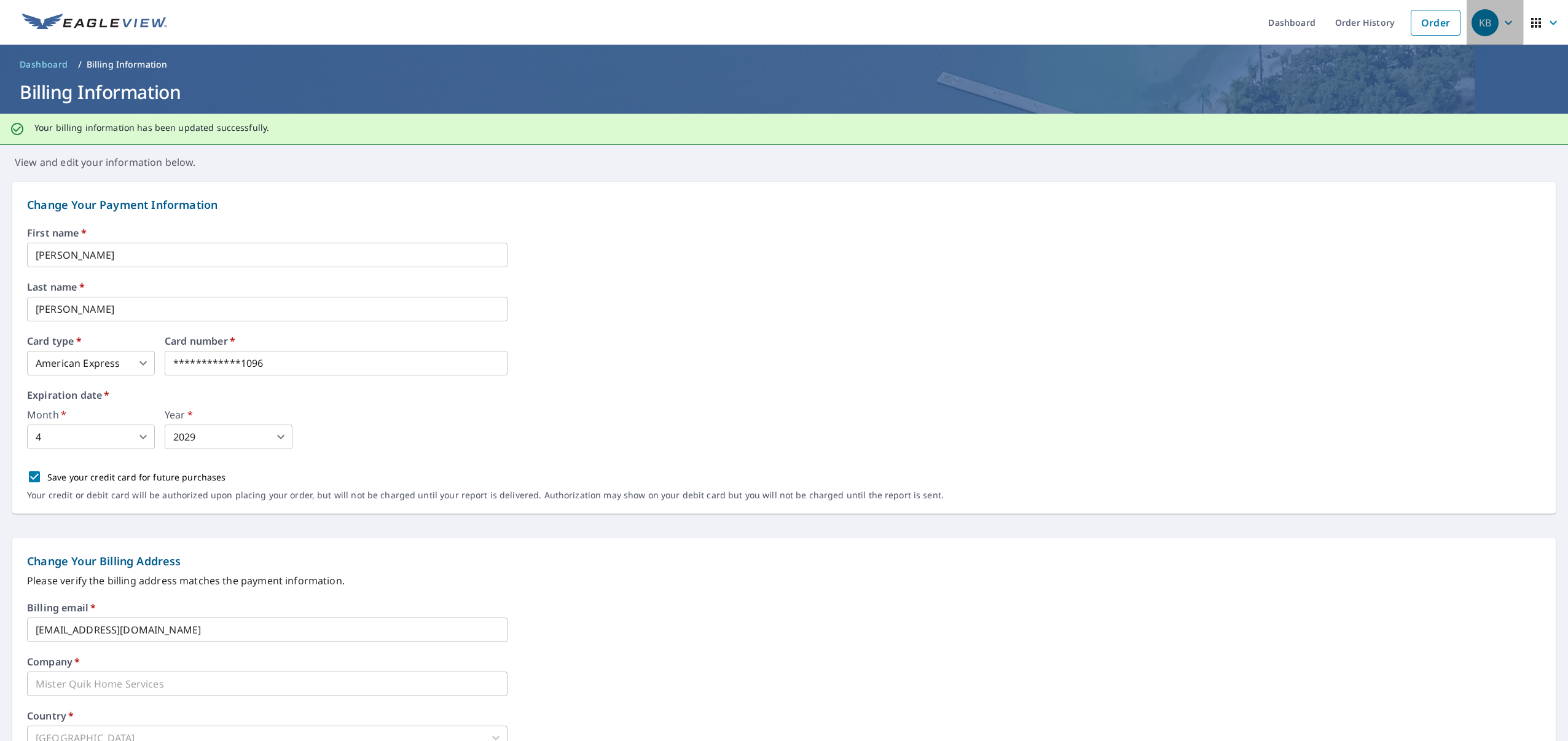
click at [1490, 20] on div "KB" at bounding box center [1484, 22] width 27 height 27
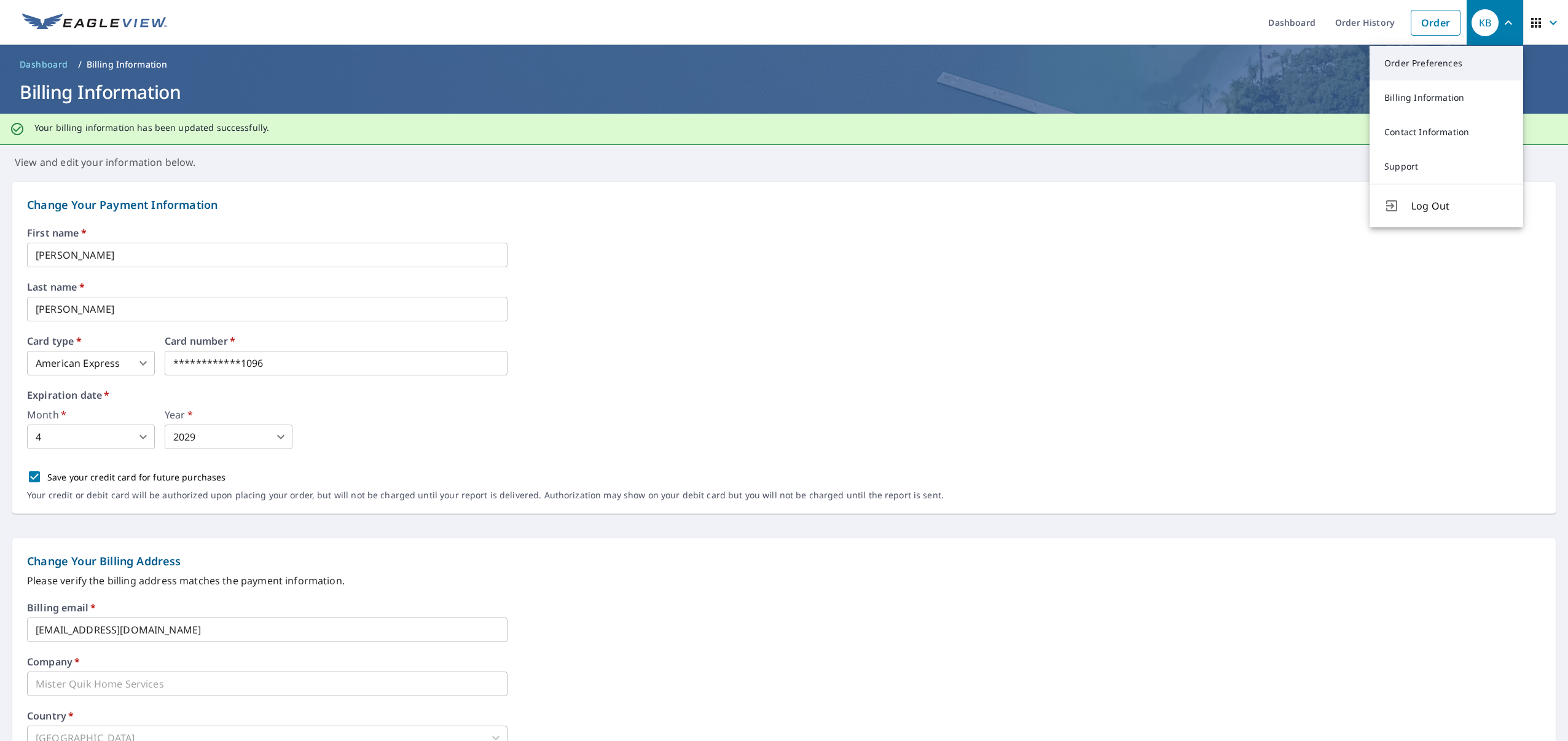
click at [1428, 61] on link "Order Preferences" at bounding box center [1445, 63] width 153 height 34
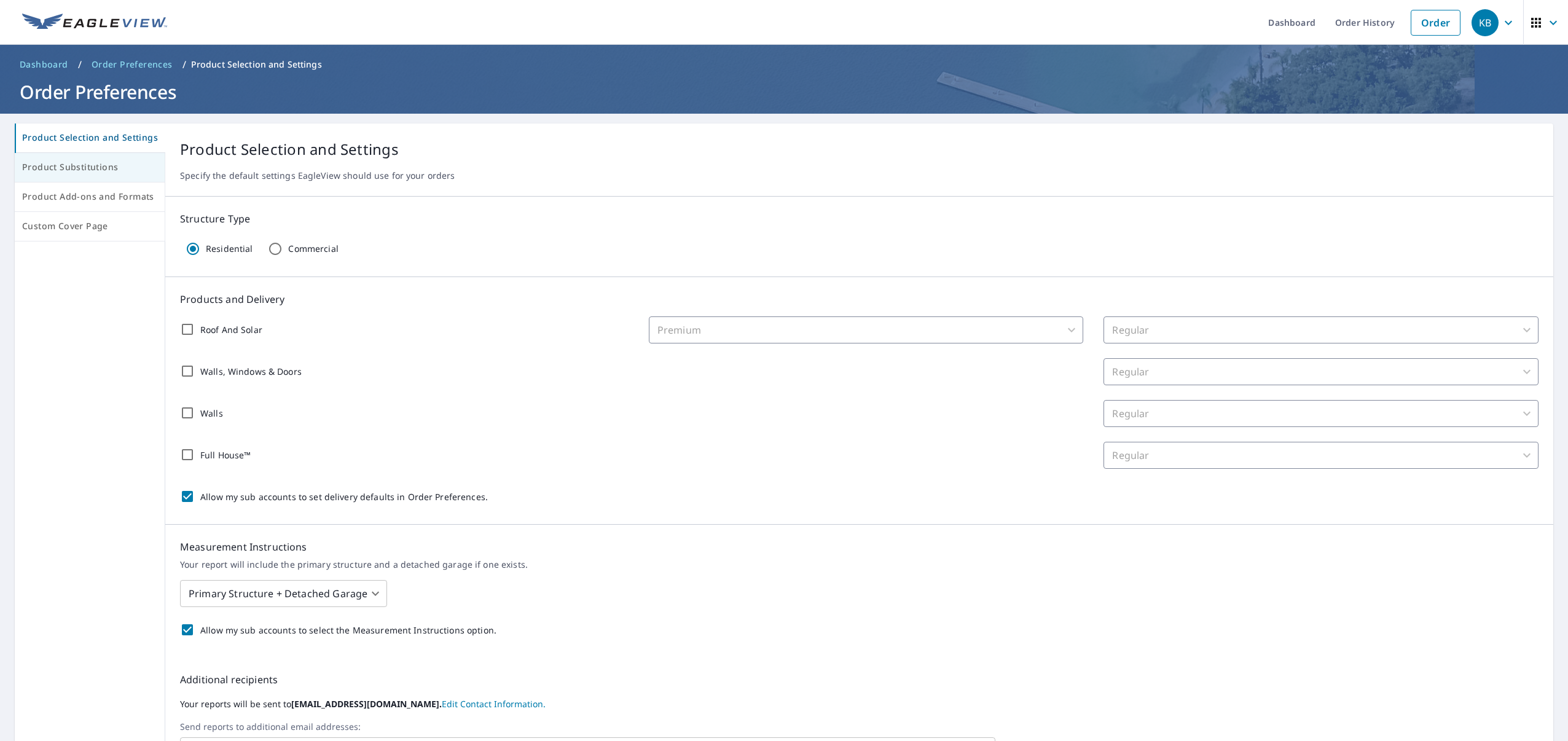
click at [97, 165] on span "Product Substitutions" at bounding box center [89, 167] width 135 height 16
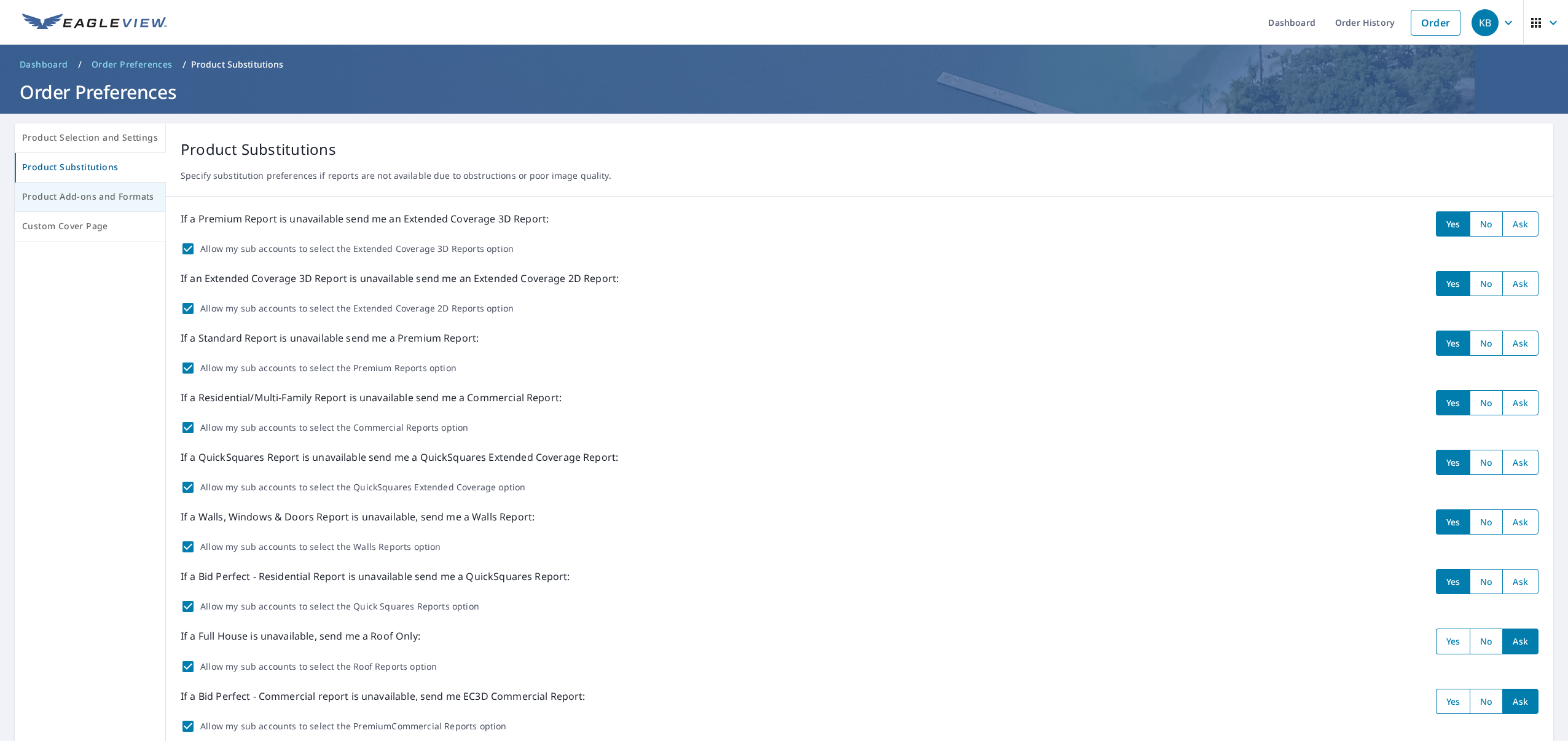
click at [96, 195] on span "Product Add-ons and Formats" at bounding box center [90, 197] width 136 height 16
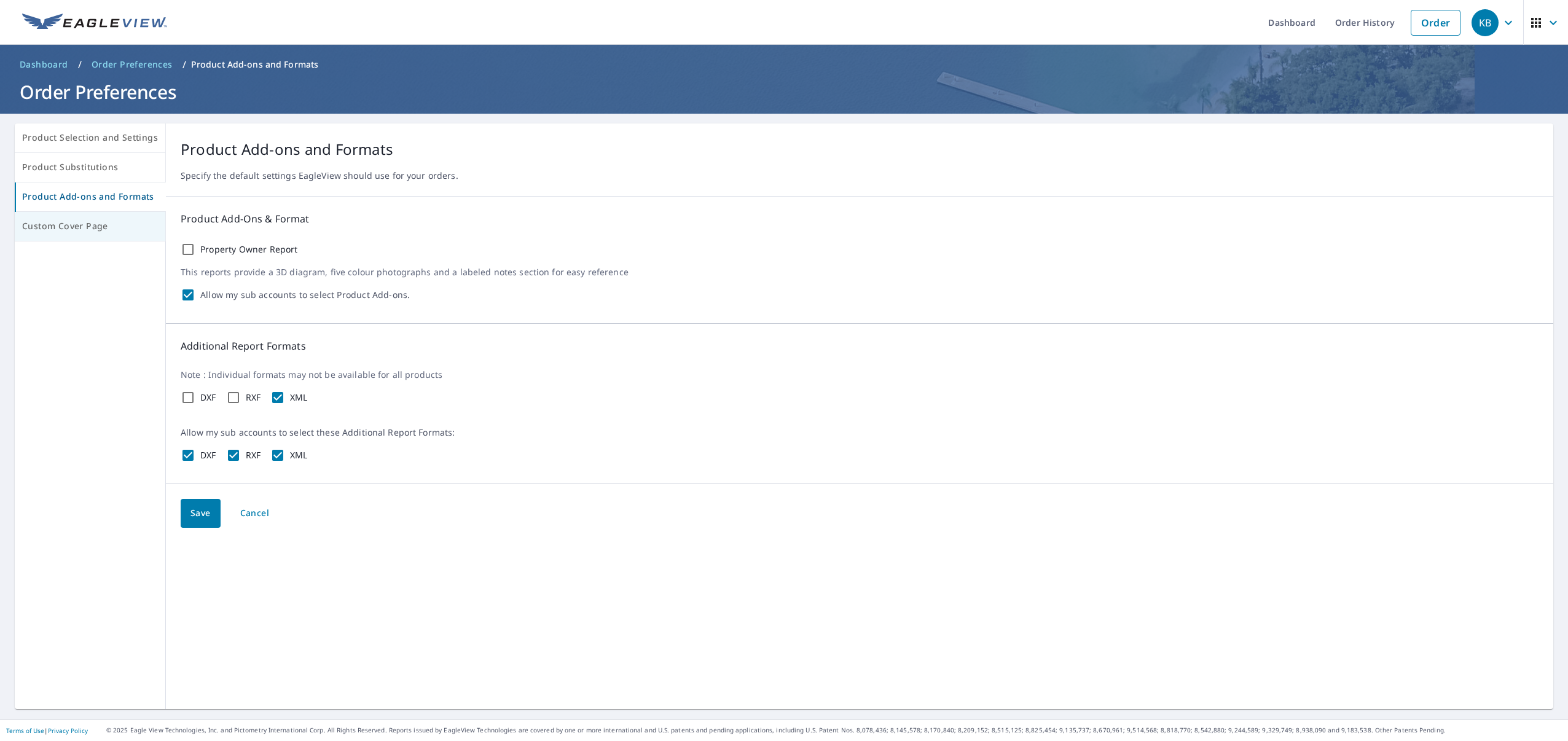
click at [99, 226] on span "Custom Cover Page" at bounding box center [90, 226] width 136 height 16
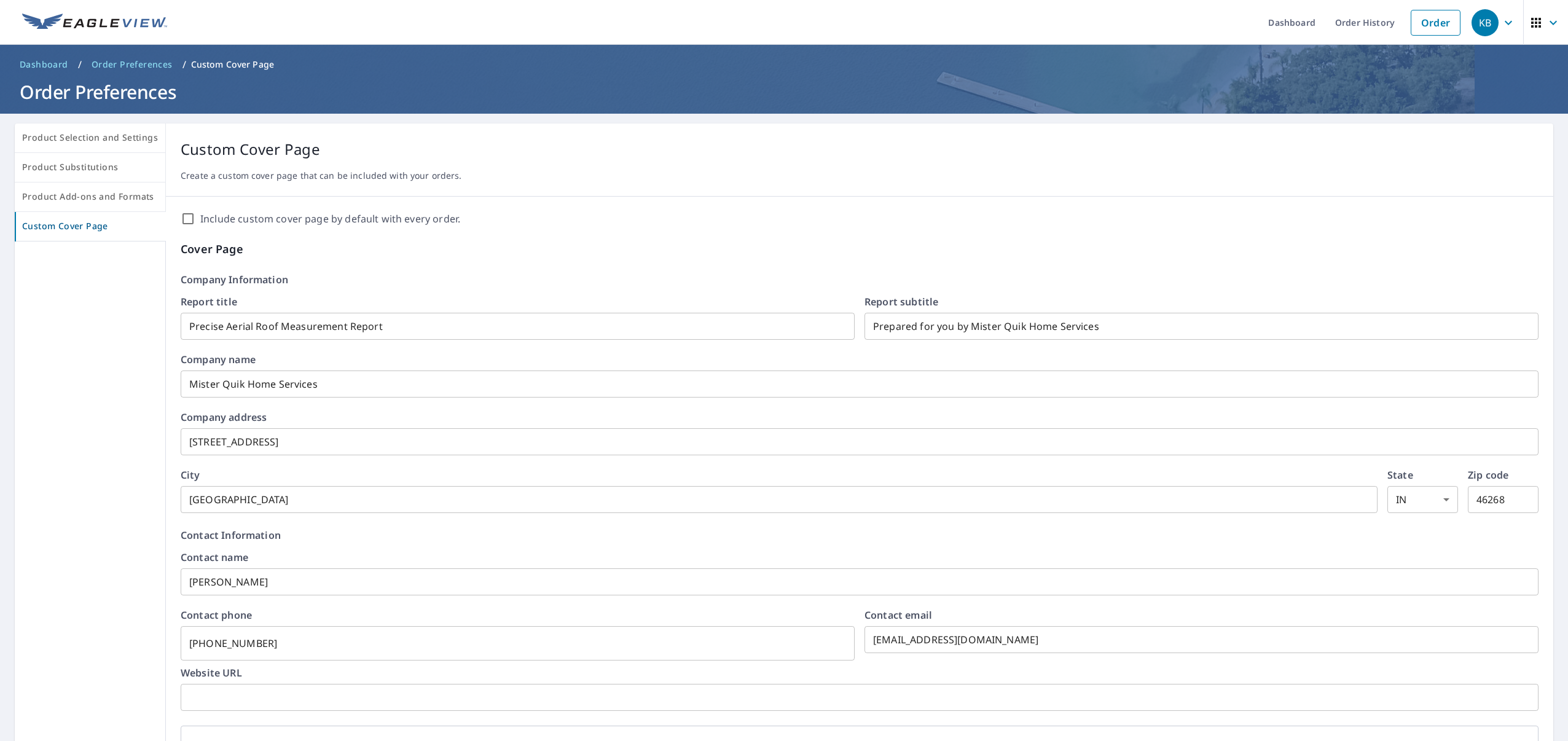
click at [1496, 24] on div "KB" at bounding box center [1484, 22] width 27 height 27
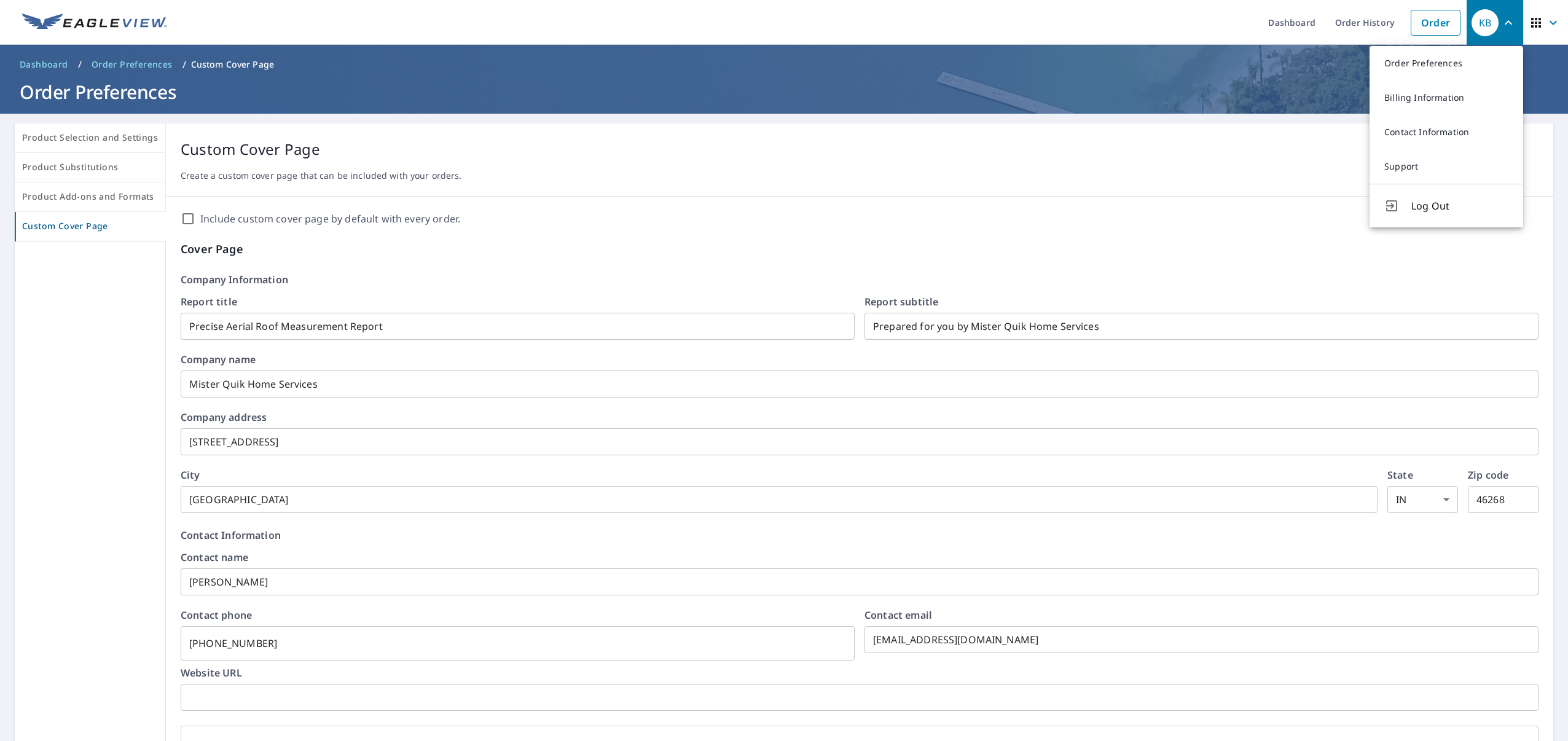
click at [1434, 200] on span "Log Out" at bounding box center [1459, 206] width 97 height 15
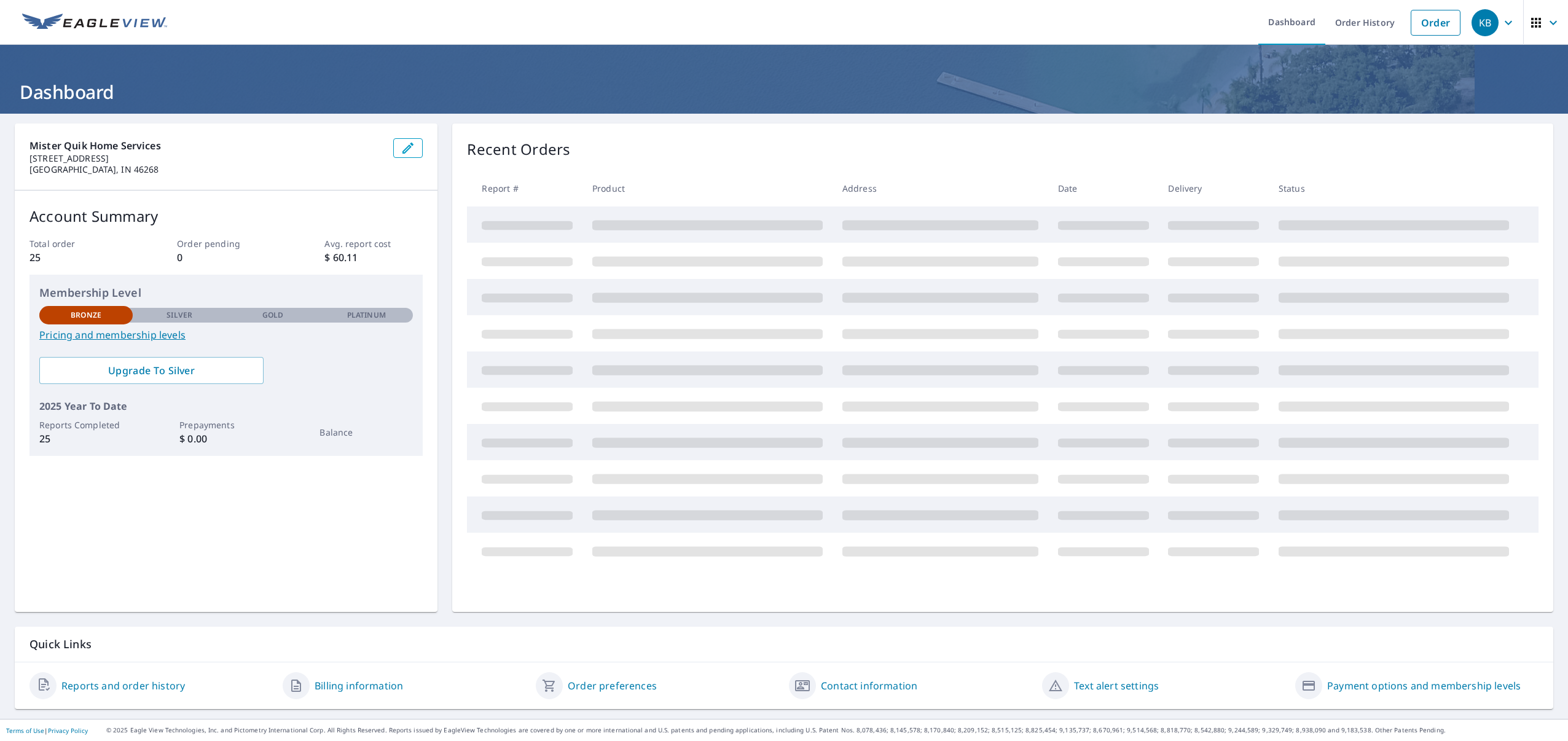
click at [1487, 26] on div "KB" at bounding box center [1484, 22] width 27 height 27
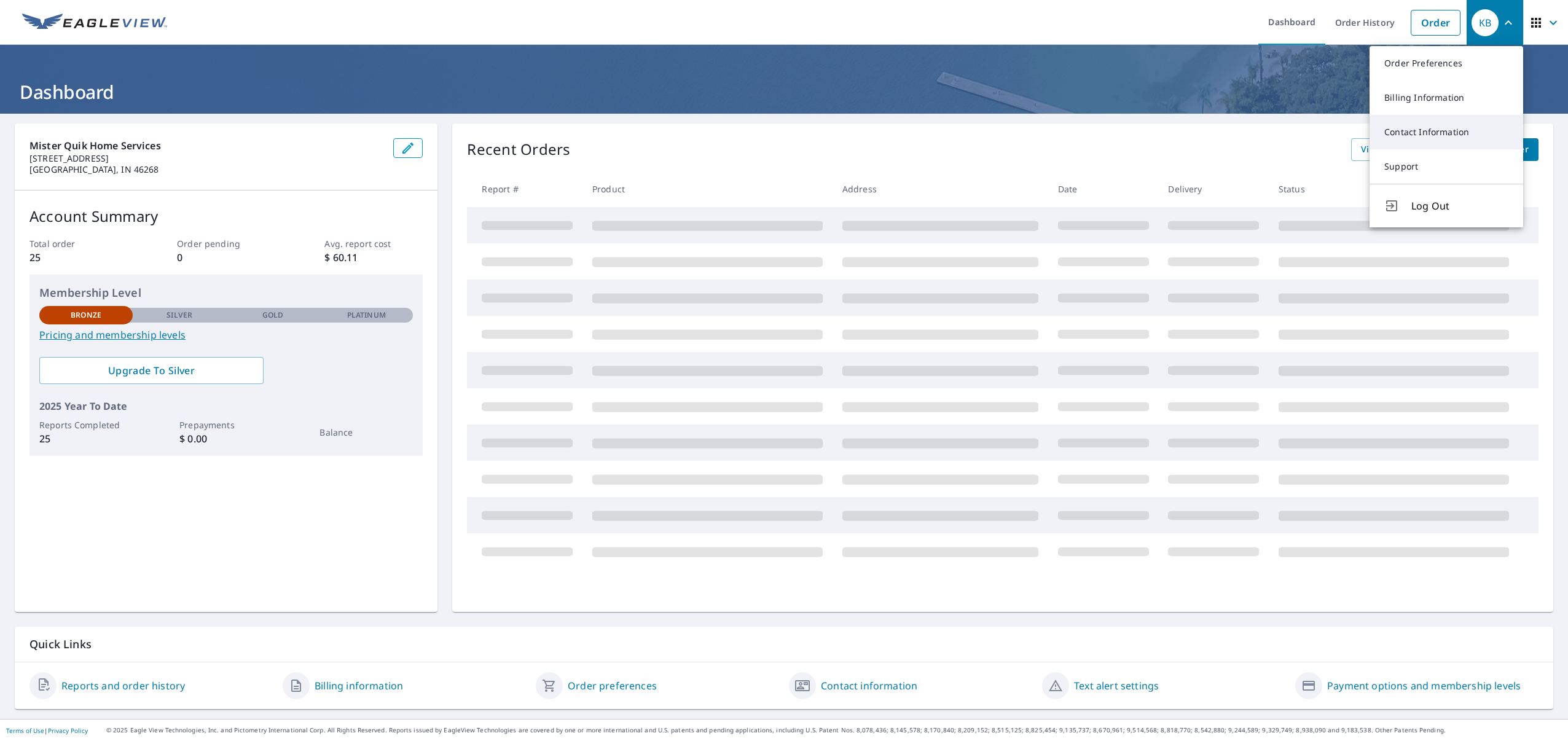
click at [1429, 129] on link "Contact Information" at bounding box center [1445, 132] width 153 height 34
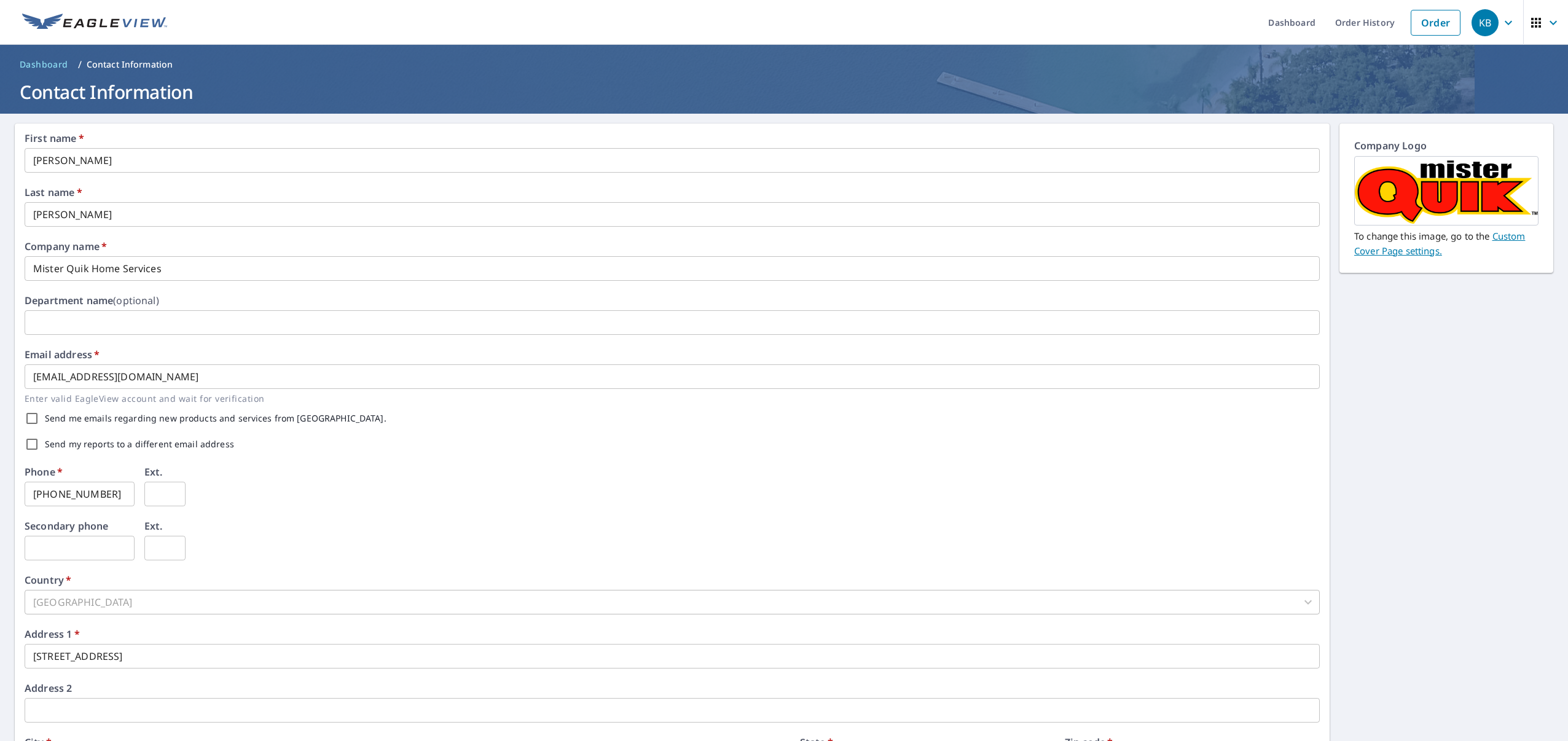
click at [481, 466] on div "First name   * Matt ​ Last name   * Patty ​ Company name   * Mister Quik Home S…" at bounding box center [671, 473] width 1295 height 681
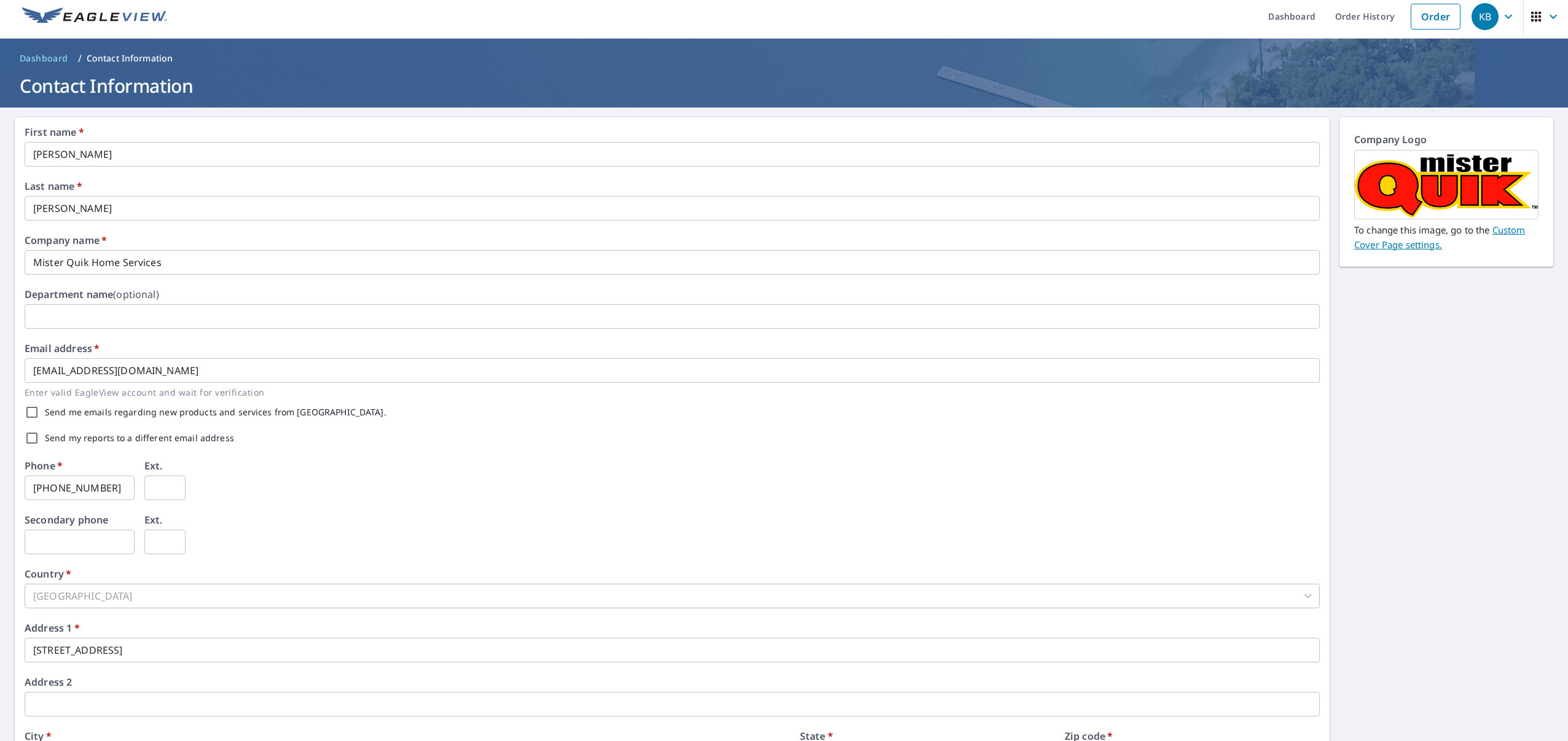
scroll to position [10, 0]
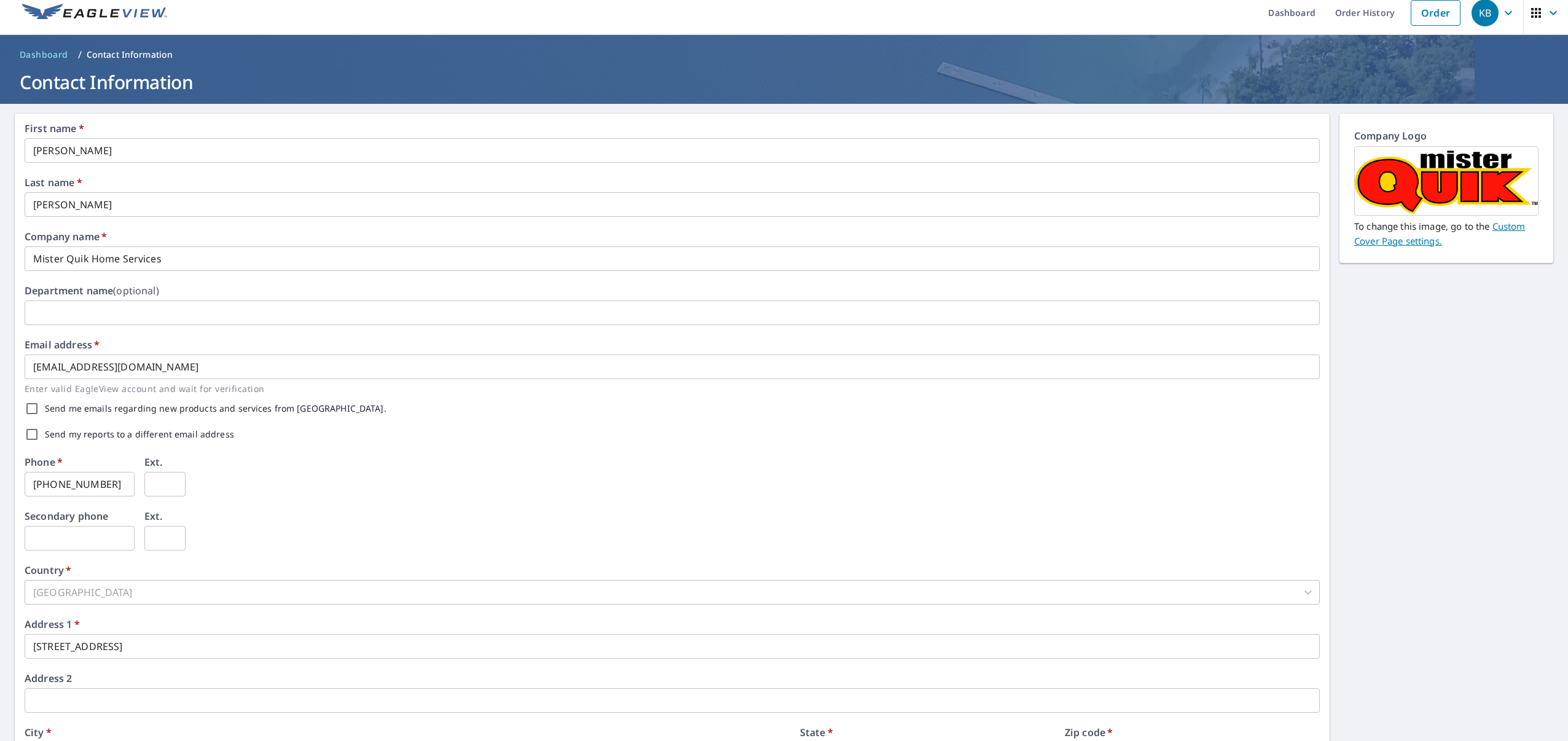
click at [1488, 19] on div "KB" at bounding box center [1484, 12] width 27 height 27
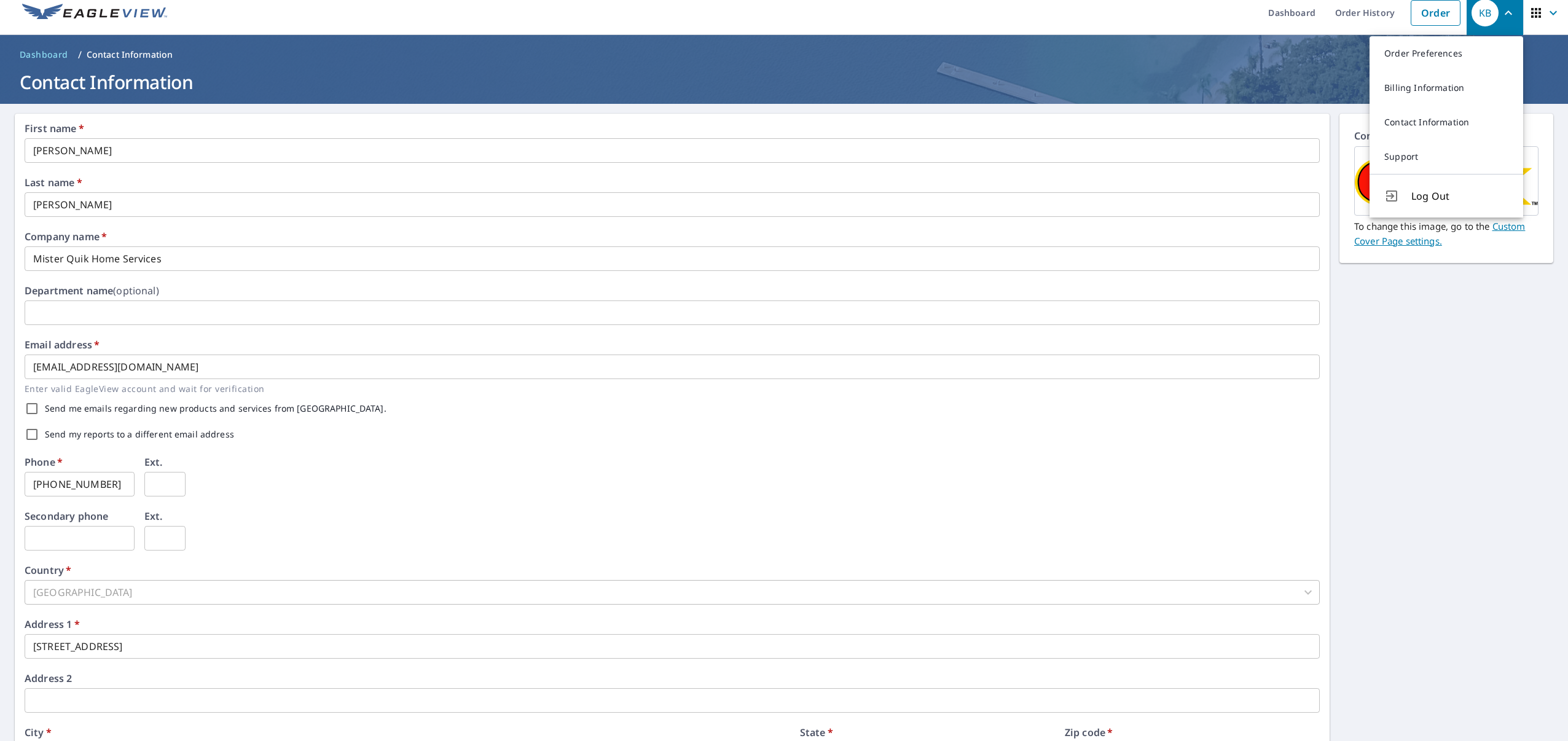
click at [1488, 19] on div "KB" at bounding box center [1484, 12] width 27 height 27
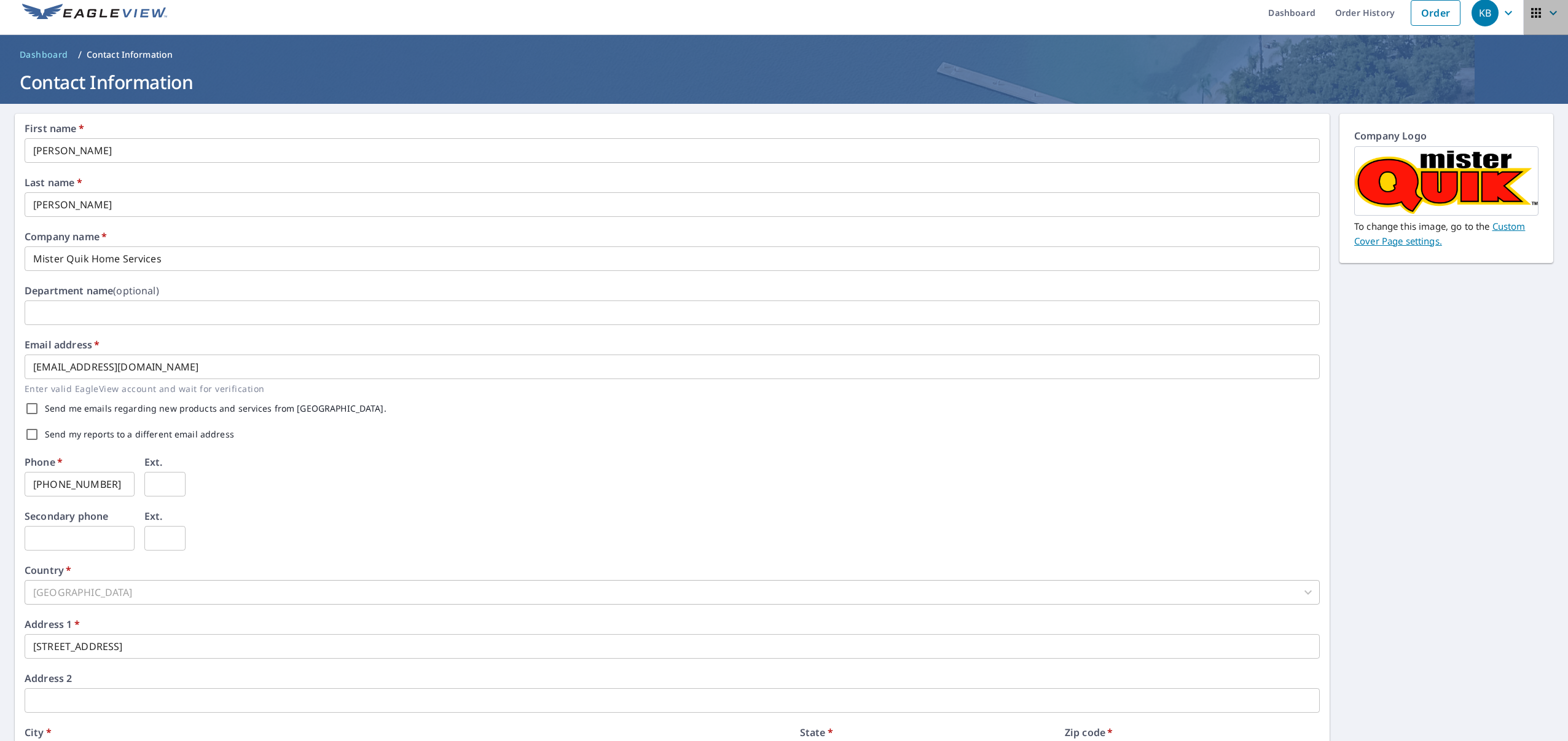
click at [1535, 17] on icon "button" at bounding box center [1536, 13] width 15 height 15
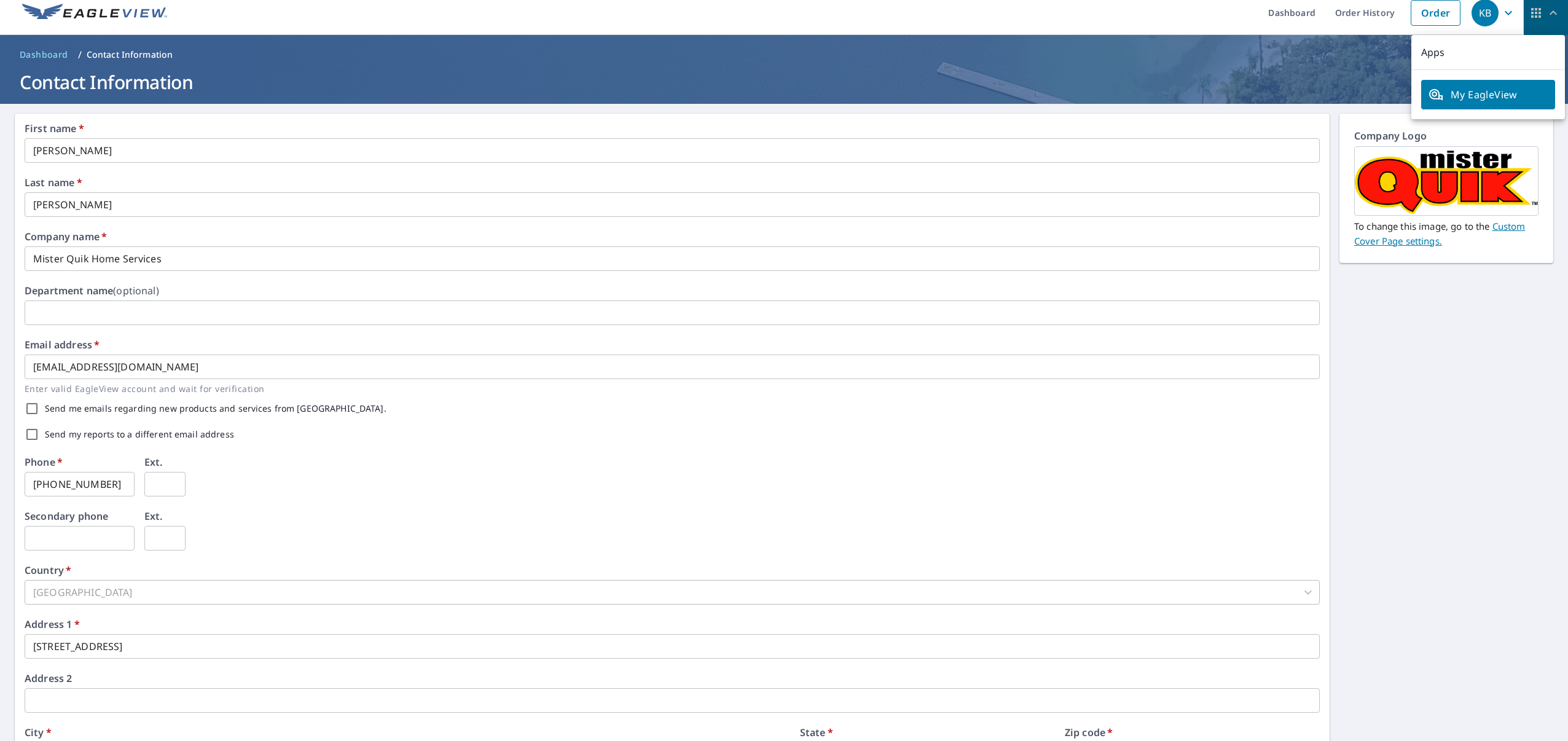
click at [1535, 17] on icon "button" at bounding box center [1536, 13] width 15 height 15
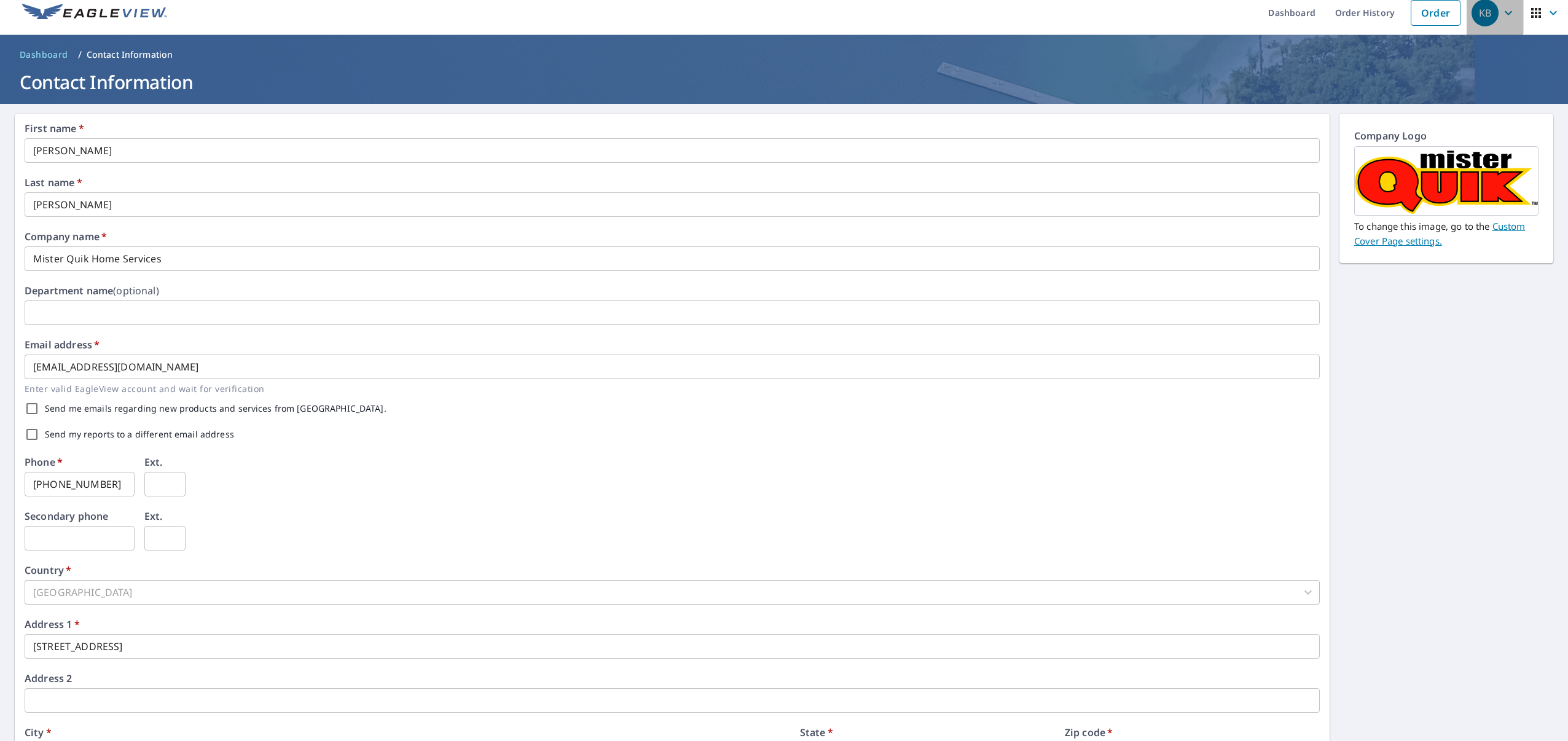
click at [1478, 16] on div "KB" at bounding box center [1484, 12] width 27 height 27
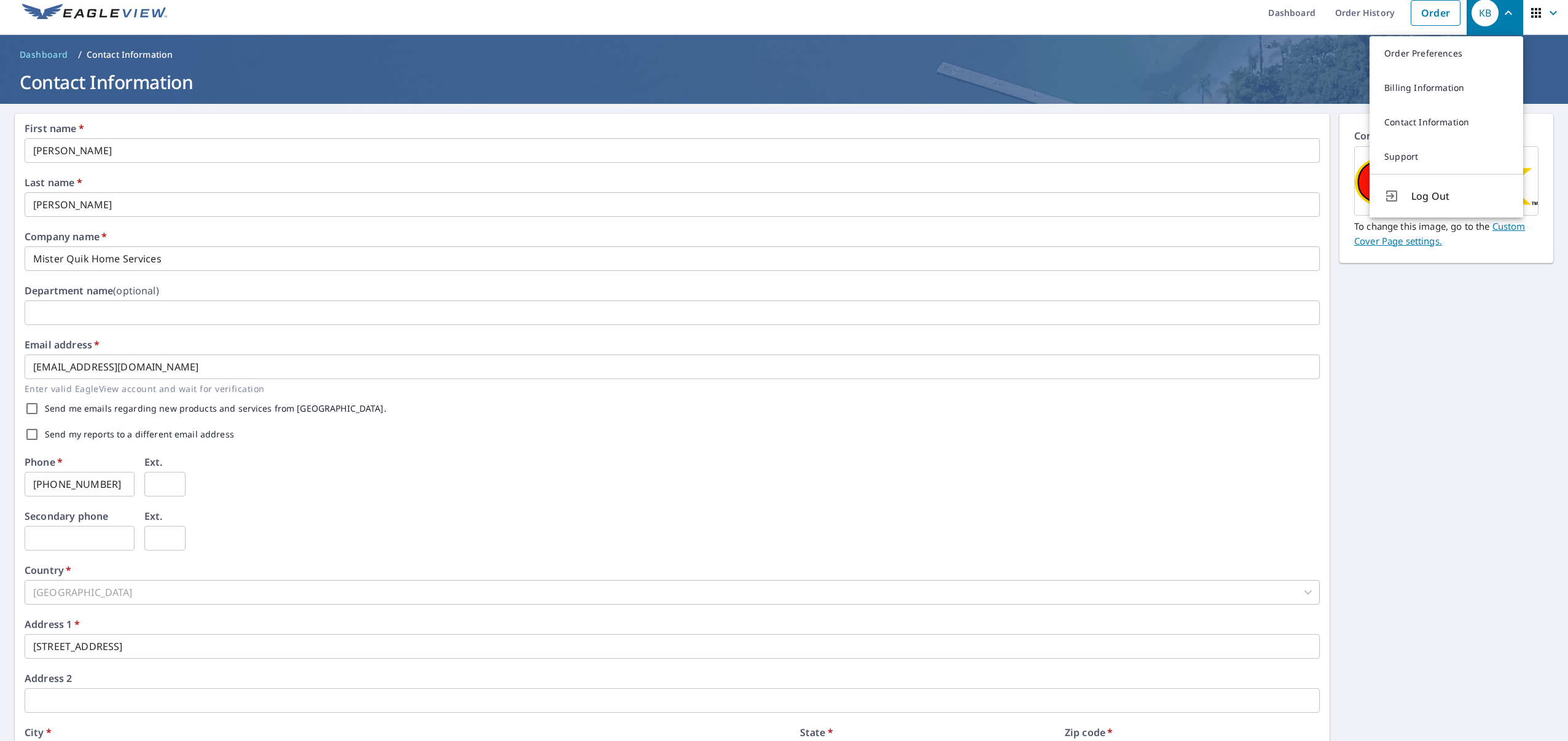
click at [1478, 16] on div "KB" at bounding box center [1484, 12] width 27 height 27
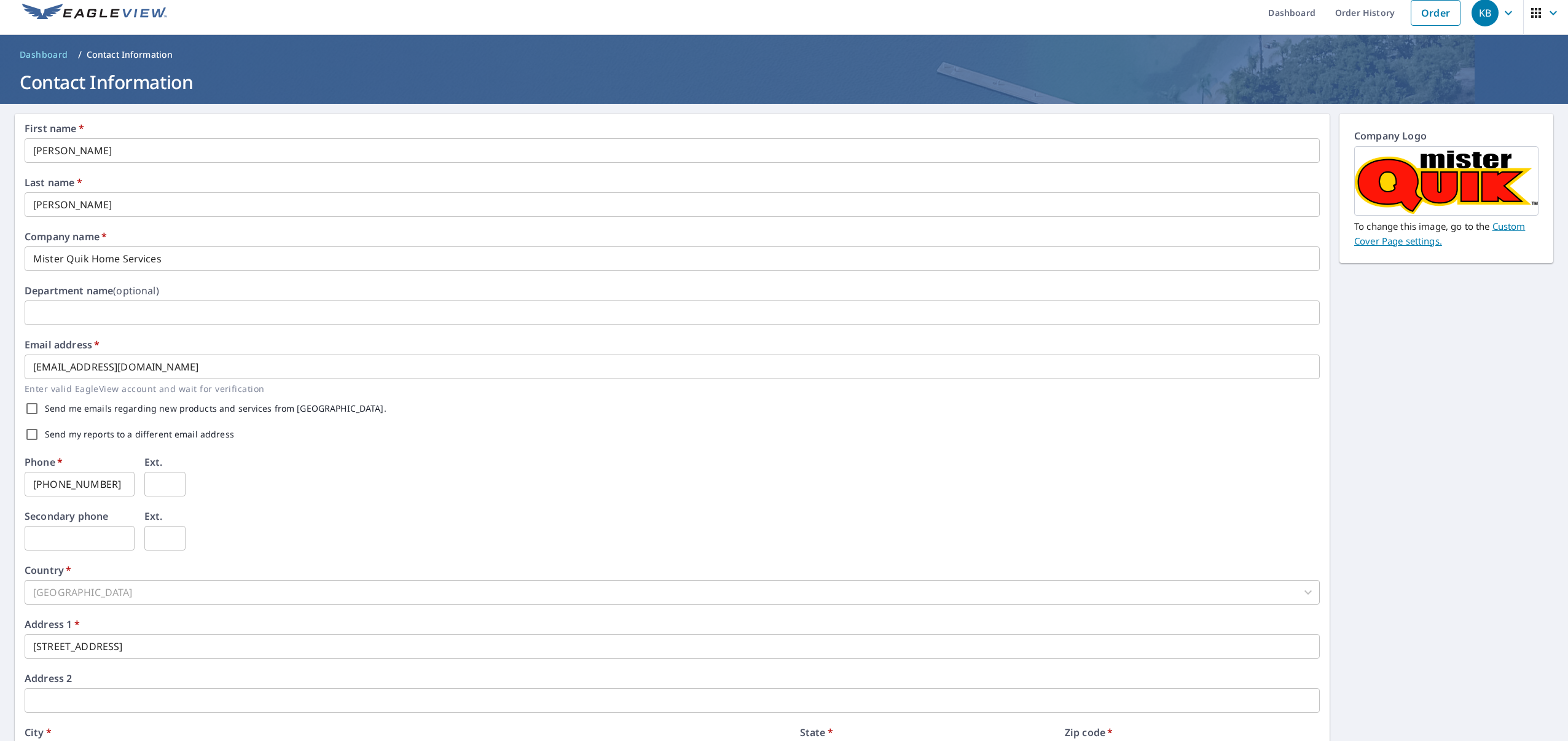
click at [1478, 16] on div "KB" at bounding box center [1484, 12] width 27 height 27
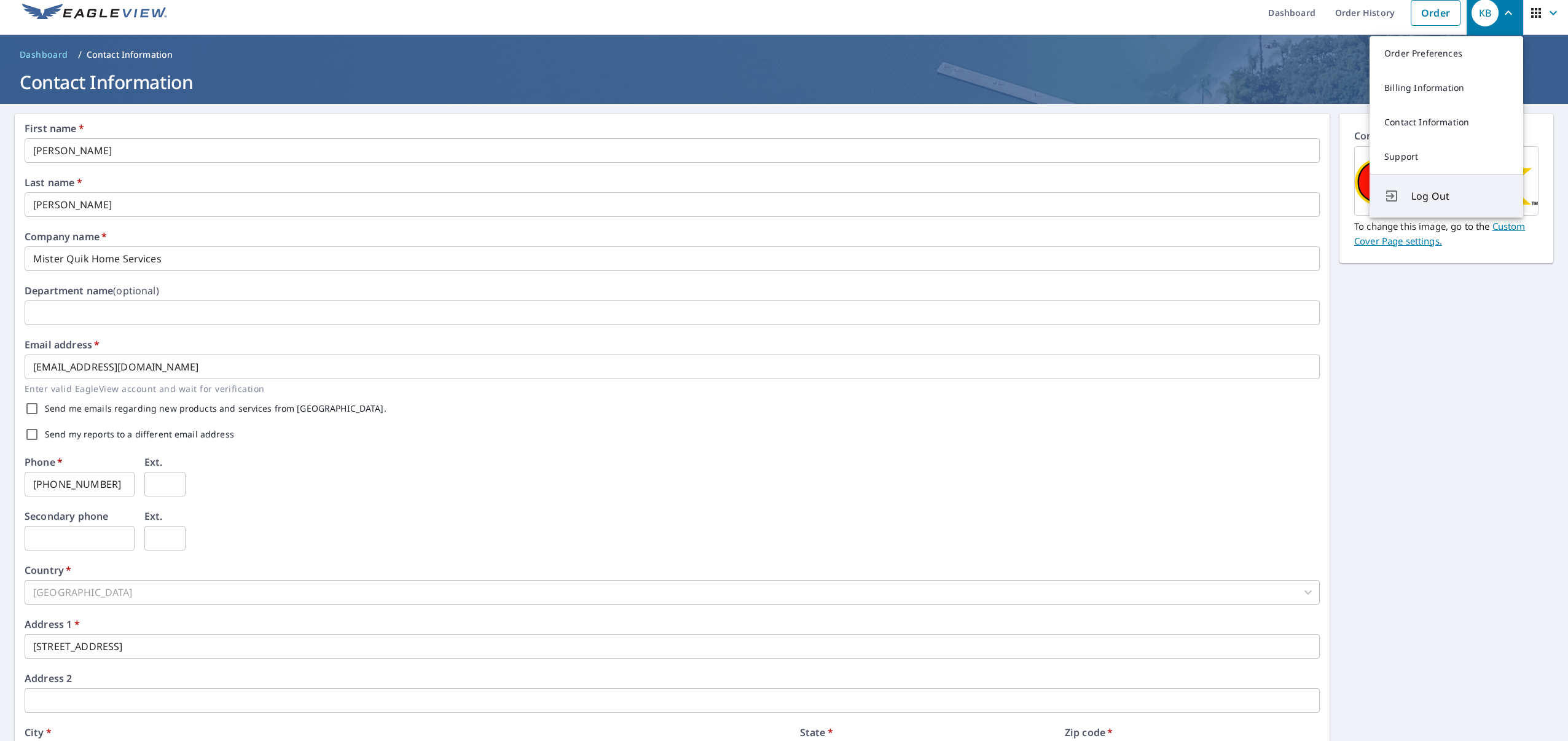
click at [1410, 203] on button "Log Out" at bounding box center [1445, 195] width 153 height 44
